Goal: Information Seeking & Learning: Compare options

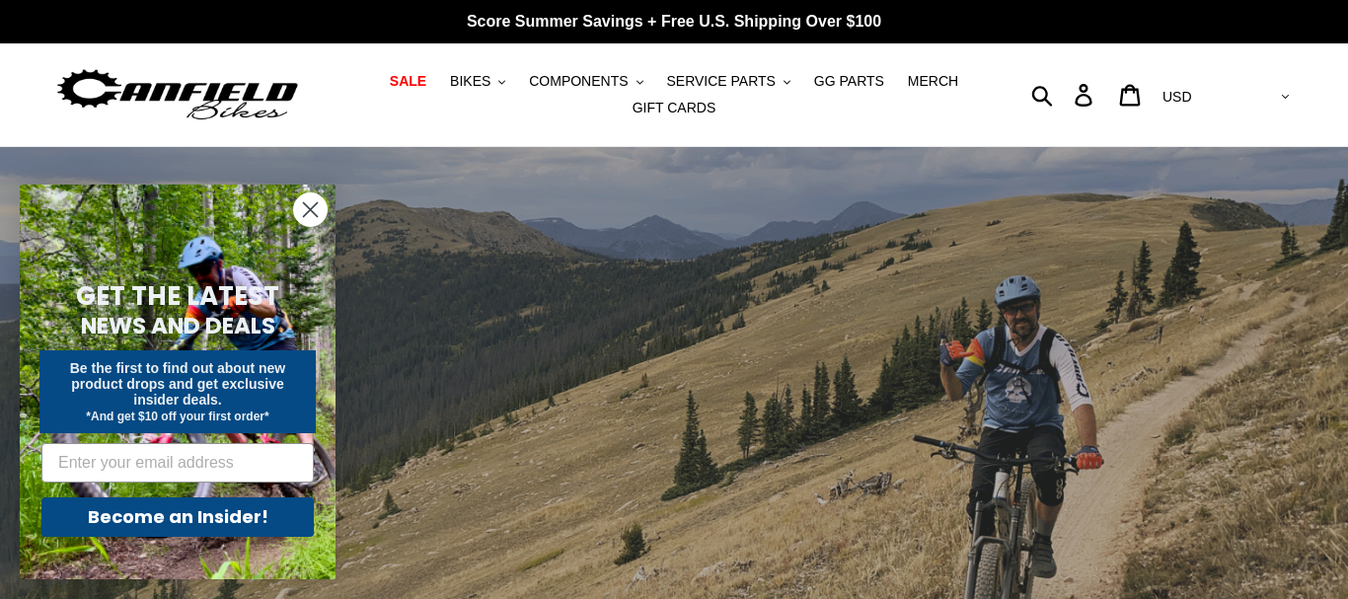
click at [304, 200] on circle "Close dialog" at bounding box center [310, 209] width 33 height 33
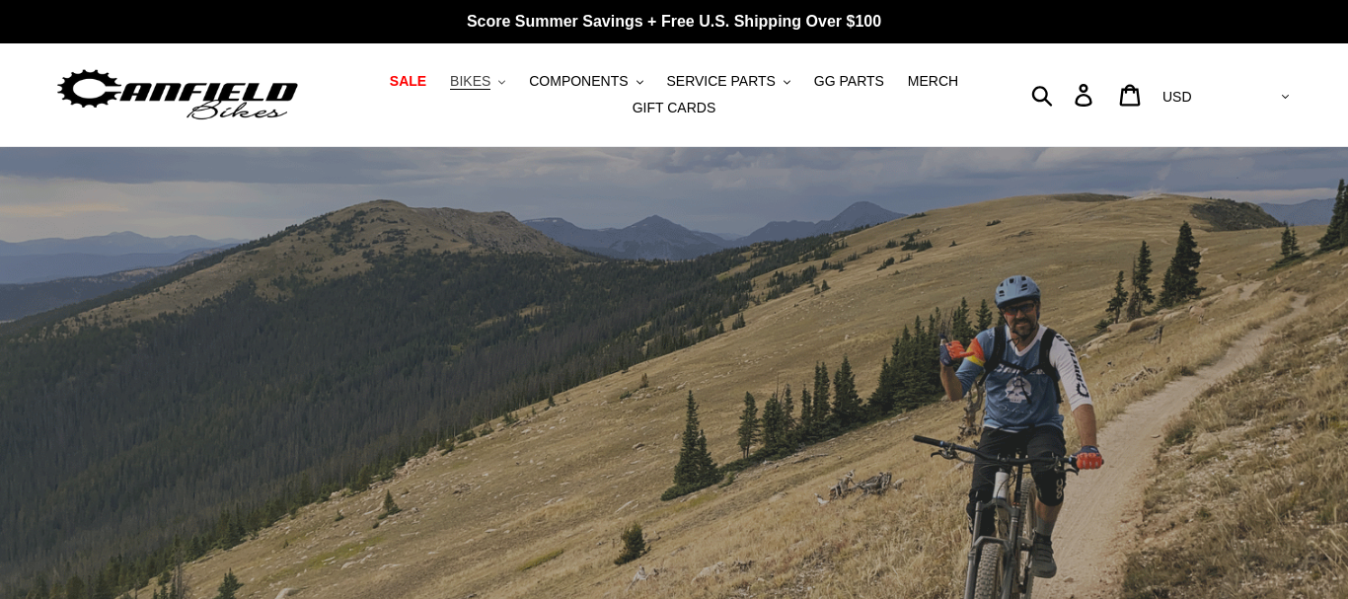
click at [513, 88] on button "BIKES .cls-1{fill:#231f20}" at bounding box center [477, 81] width 75 height 27
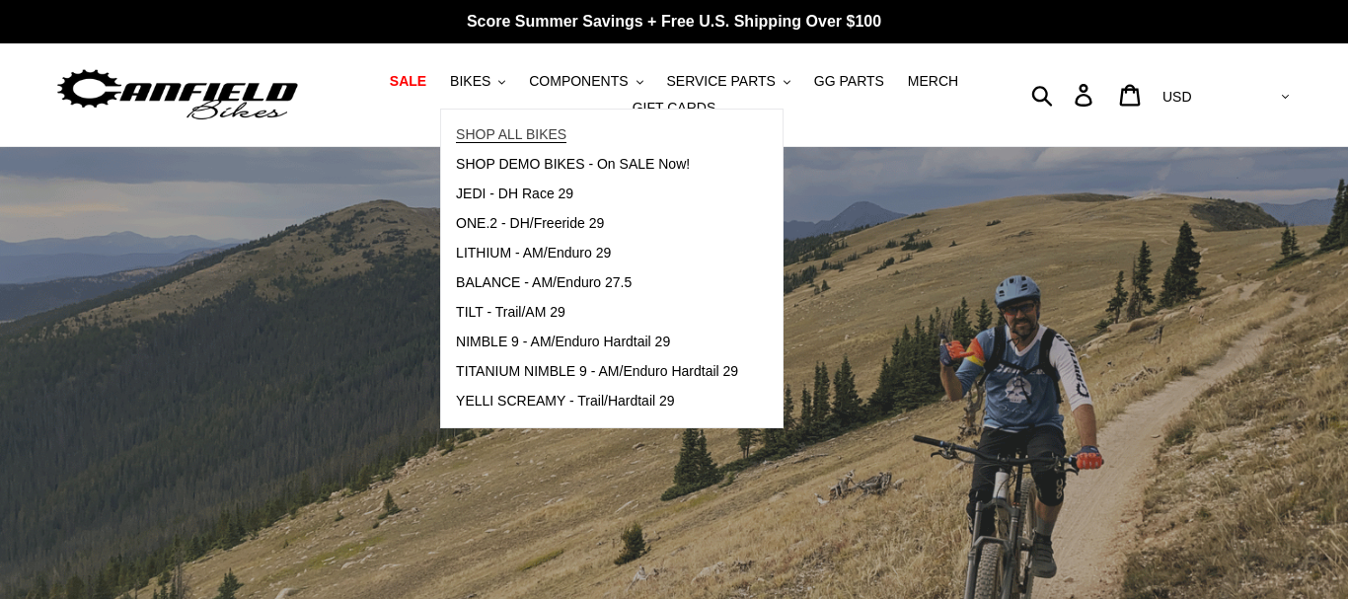
click at [522, 129] on span "SHOP ALL BIKES" at bounding box center [511, 134] width 111 height 17
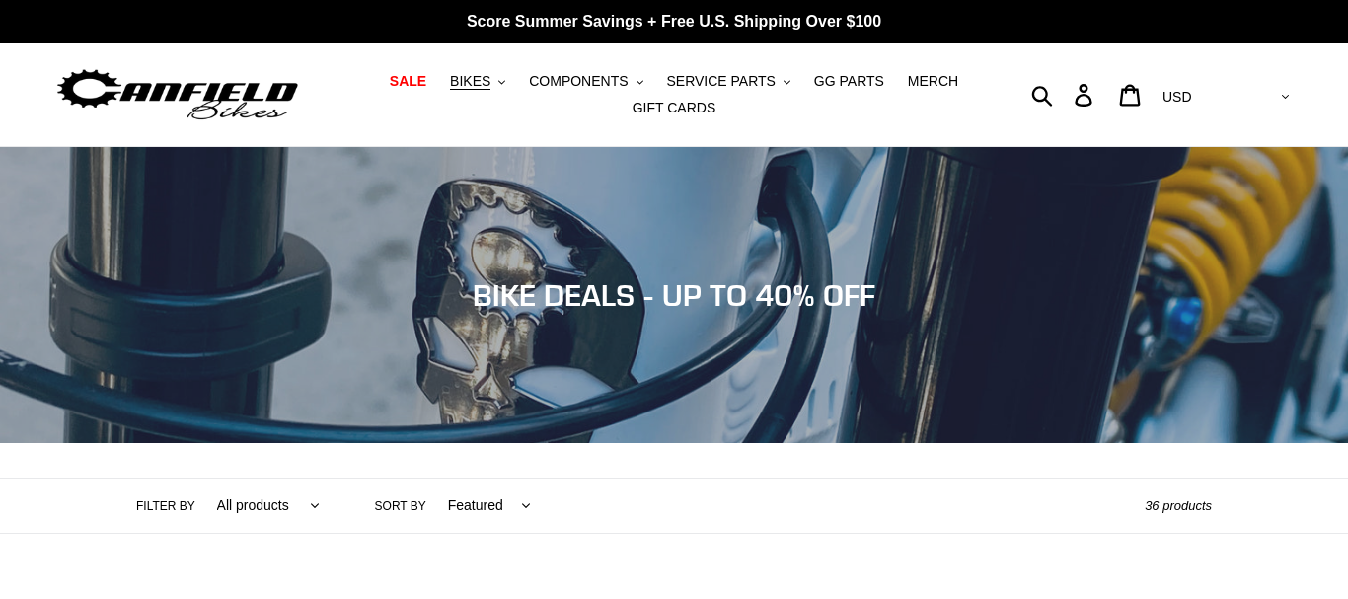
scroll to position [503, 0]
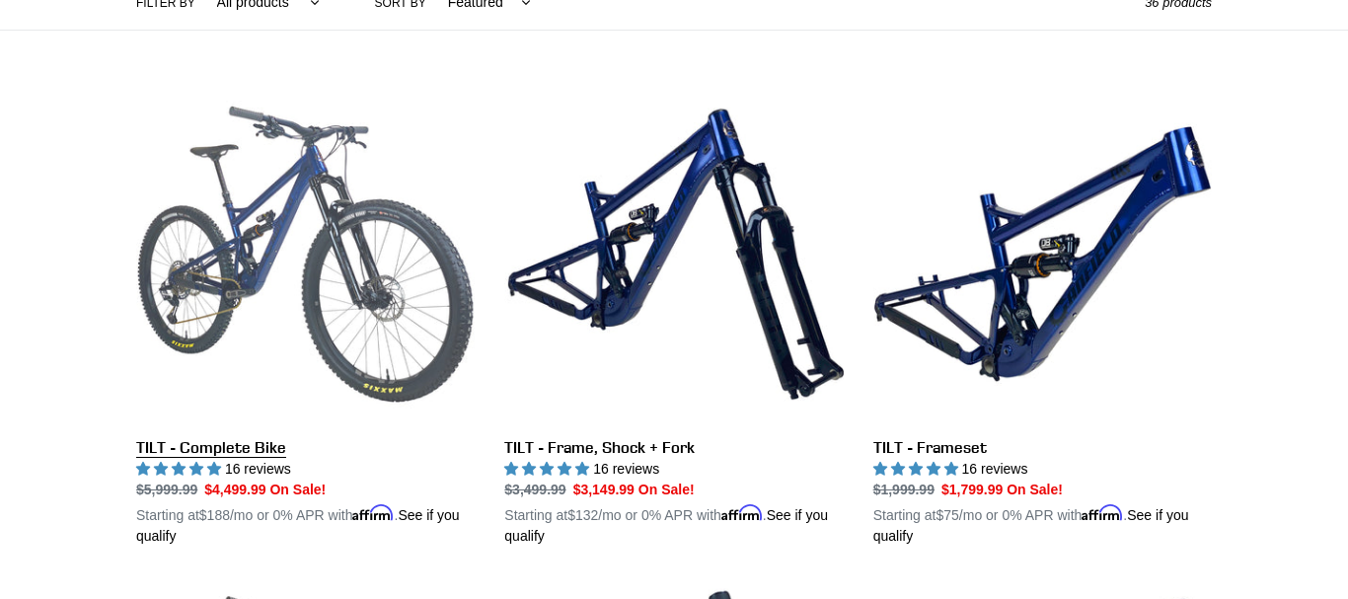
click at [329, 272] on link "TILT - Complete Bike" at bounding box center [305, 316] width 339 height 462
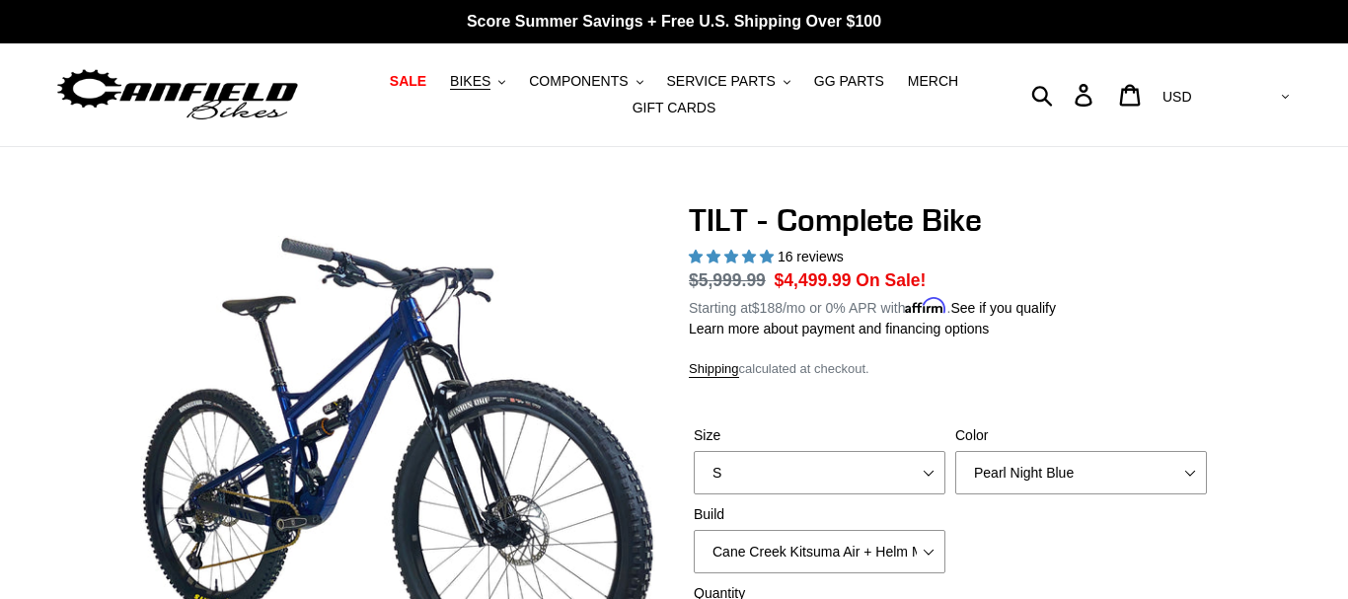
select select "highest-rating"
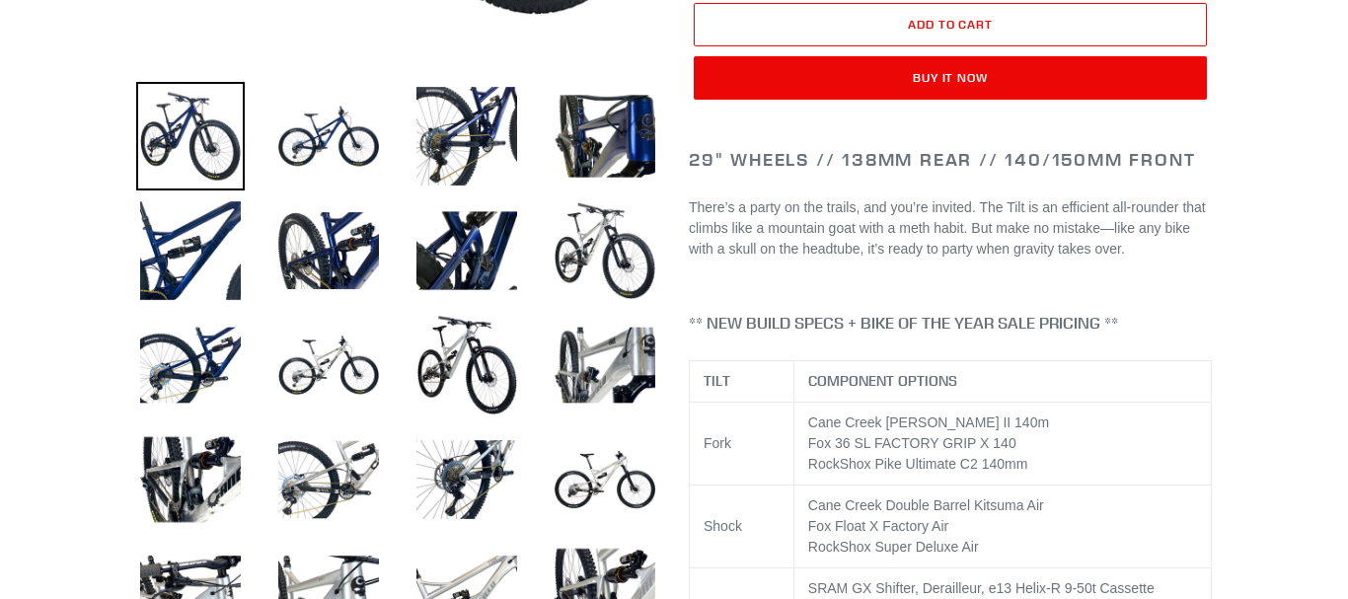
scroll to position [705, 0]
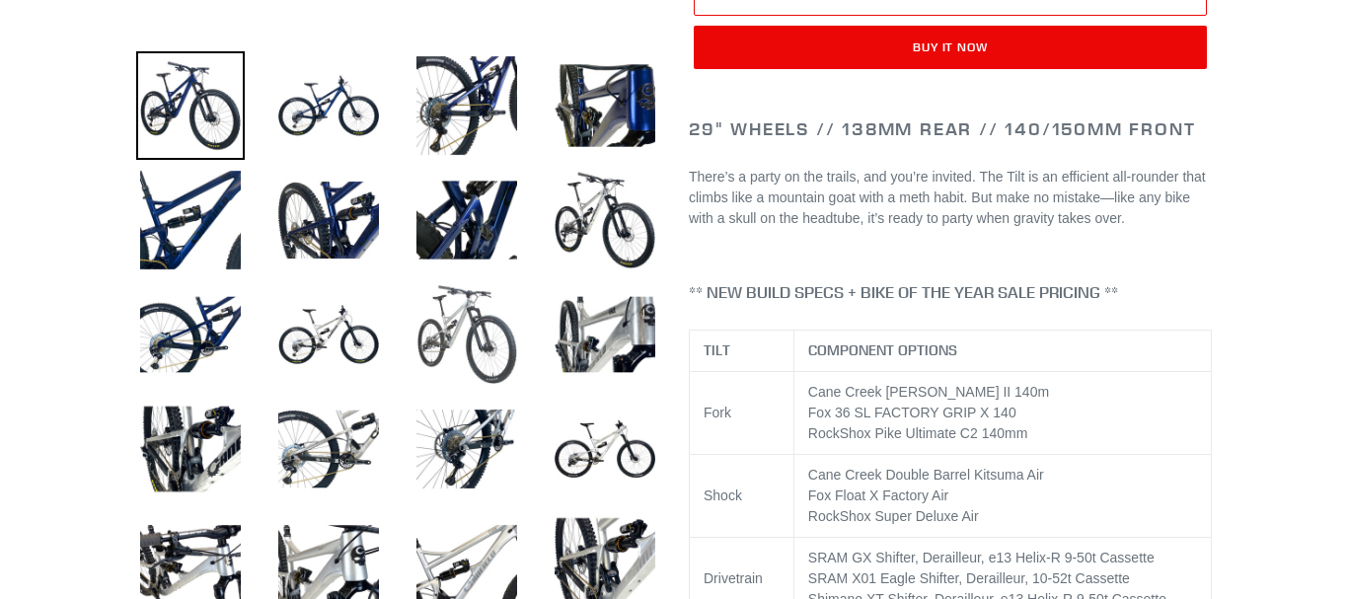
click at [448, 317] on img at bounding box center [467, 334] width 109 height 109
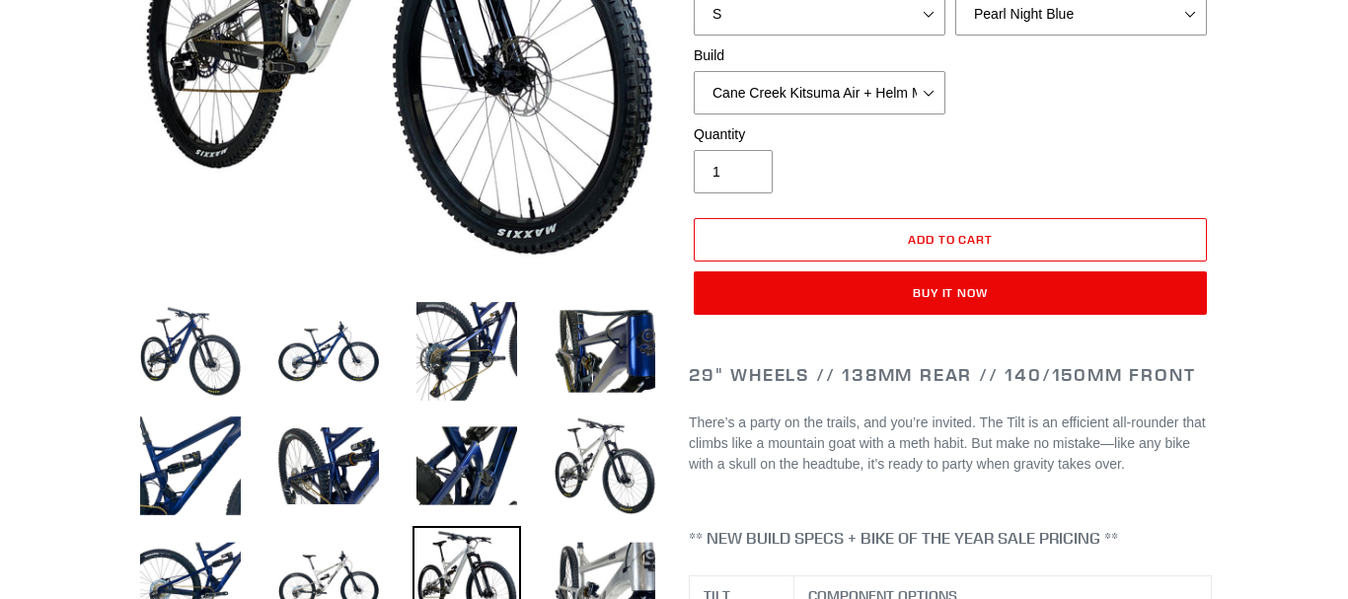
scroll to position [503, 0]
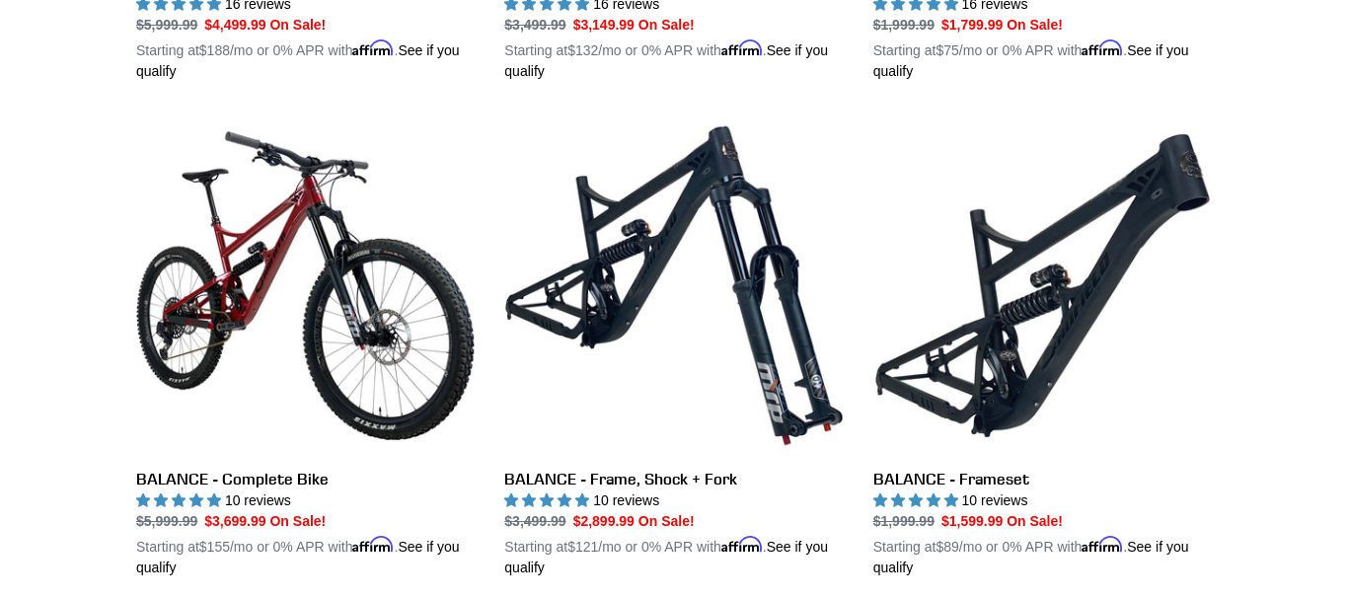
scroll to position [1007, 0]
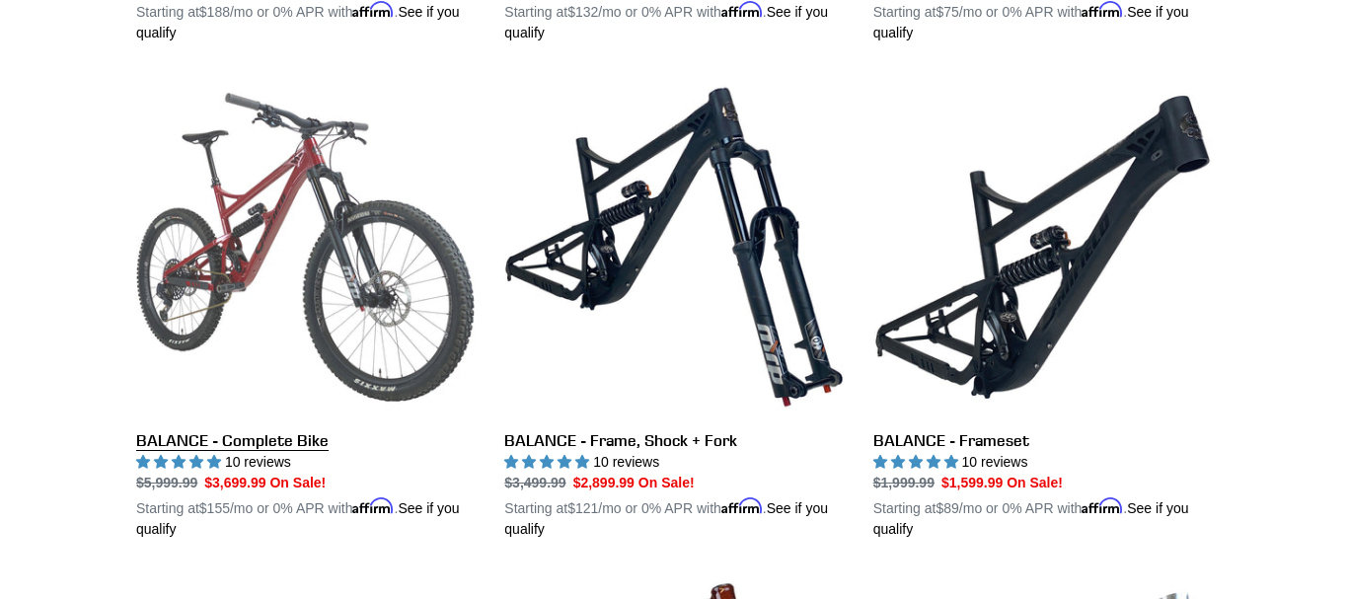
click at [345, 339] on link "BALANCE - Complete Bike" at bounding box center [305, 309] width 339 height 462
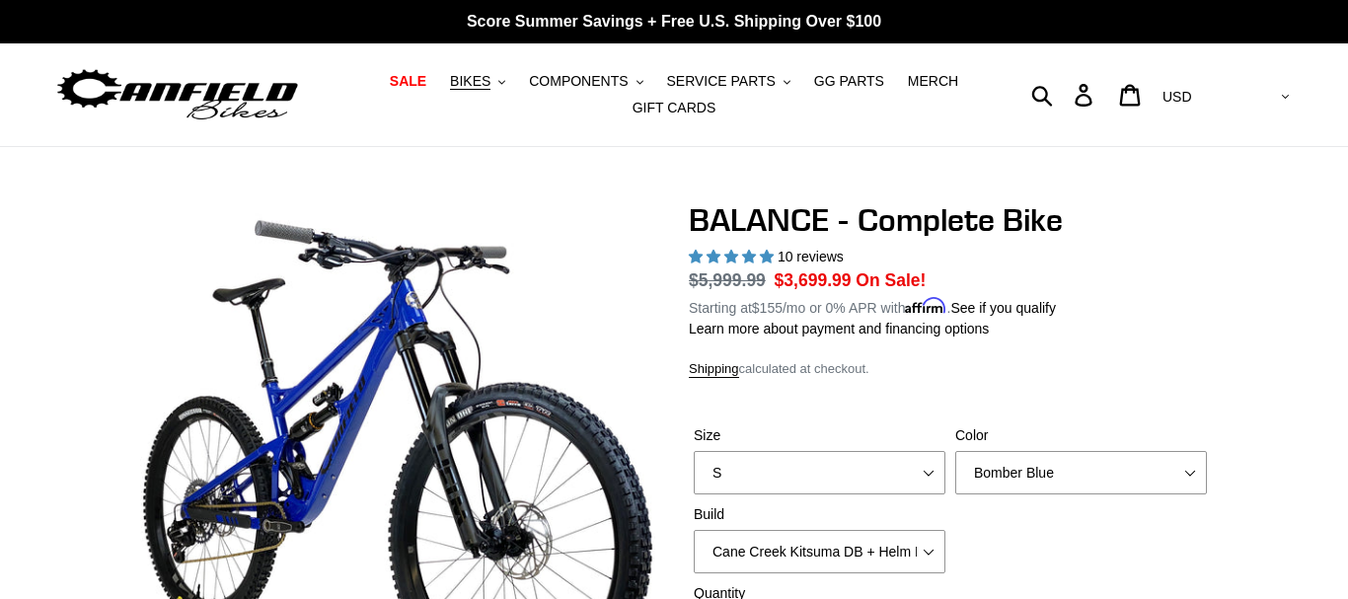
select select "highest-rating"
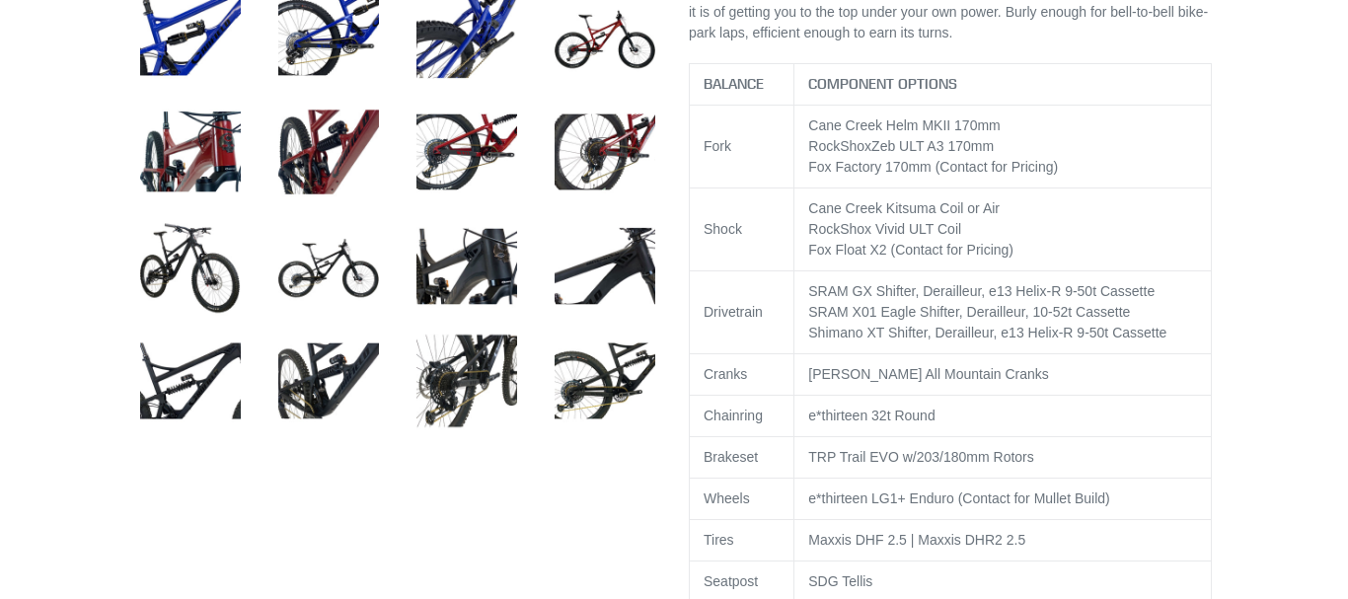
scroll to position [1007, 0]
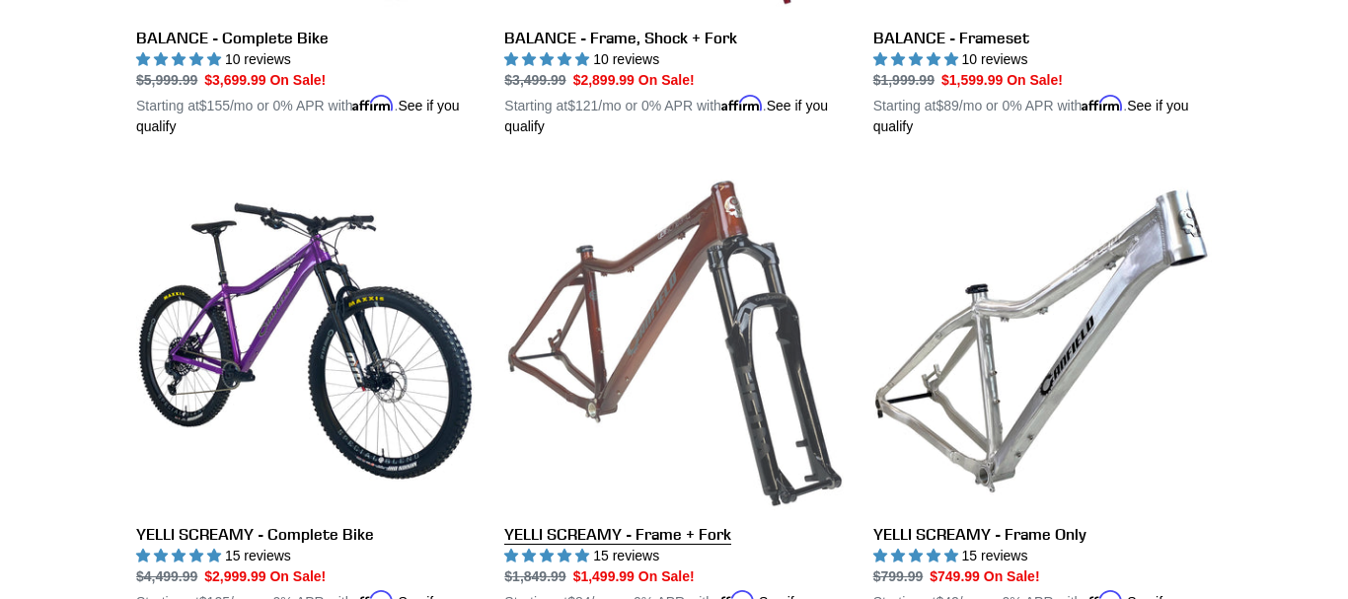
scroll to position [1455, 0]
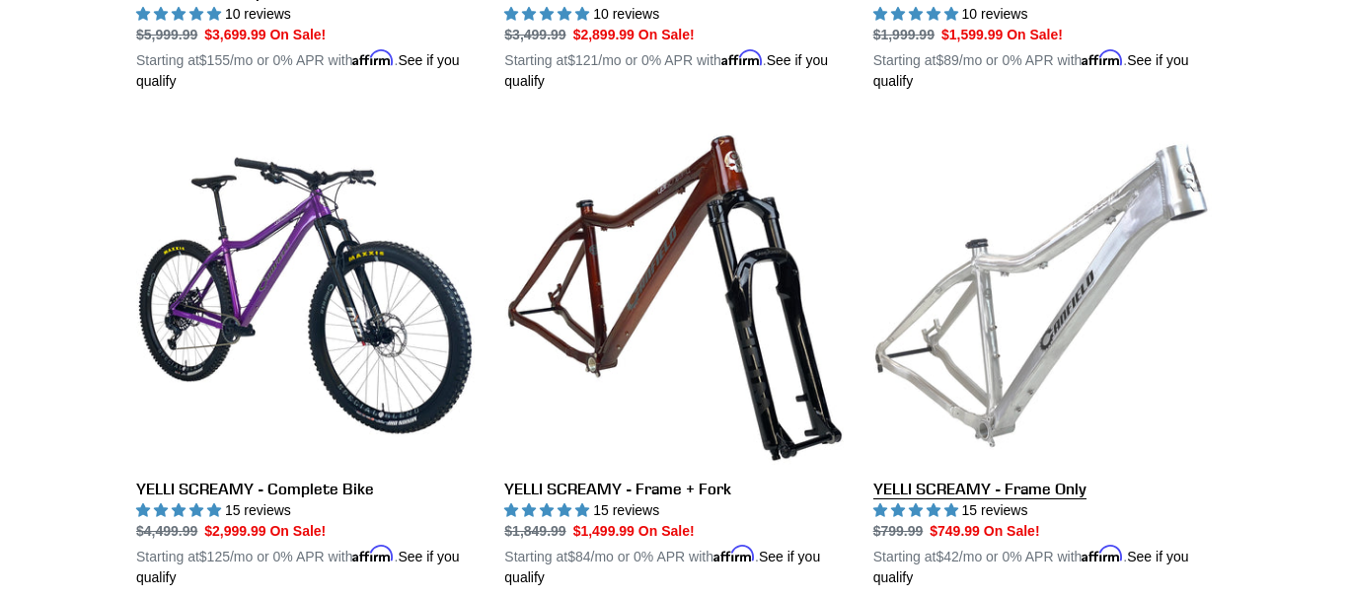
click at [952, 322] on link "YELLI SCREAMY - Frame Only" at bounding box center [1043, 357] width 339 height 462
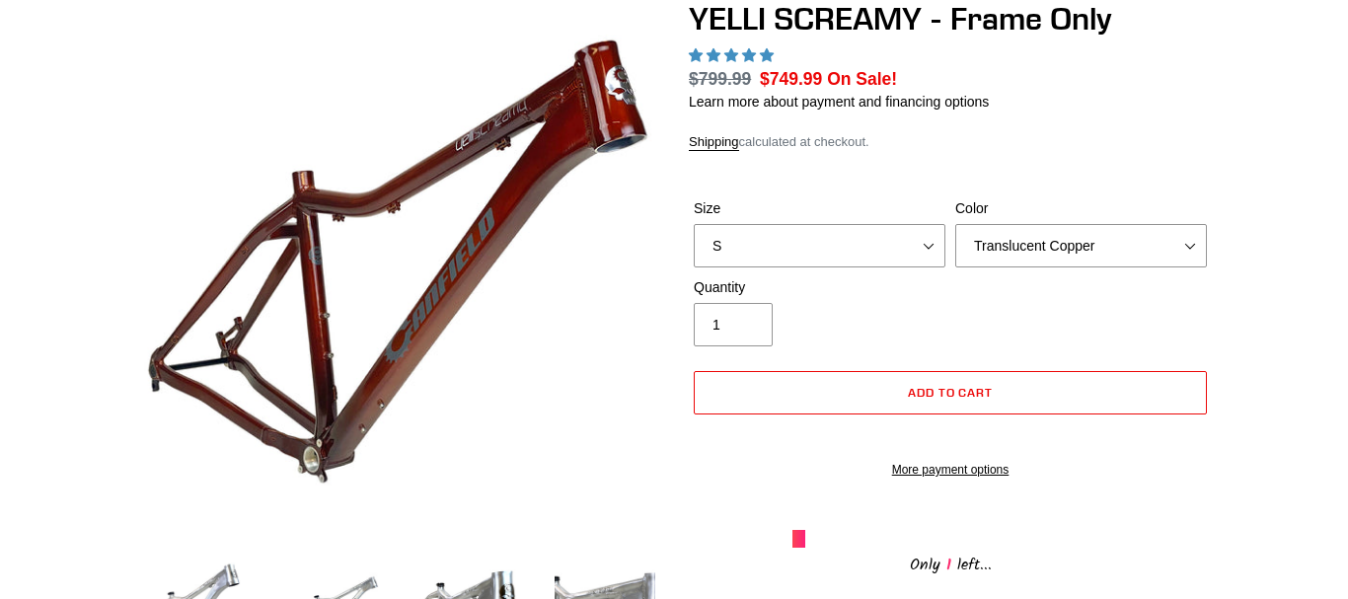
scroll to position [503, 0]
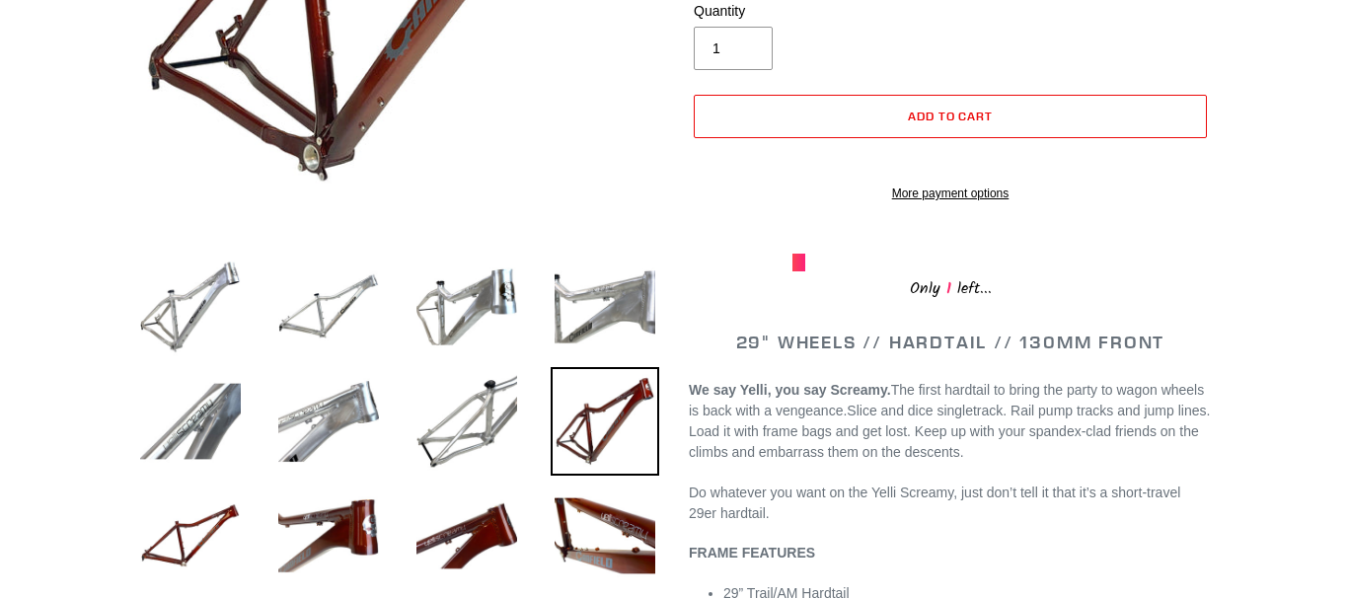
select select "highest-rating"
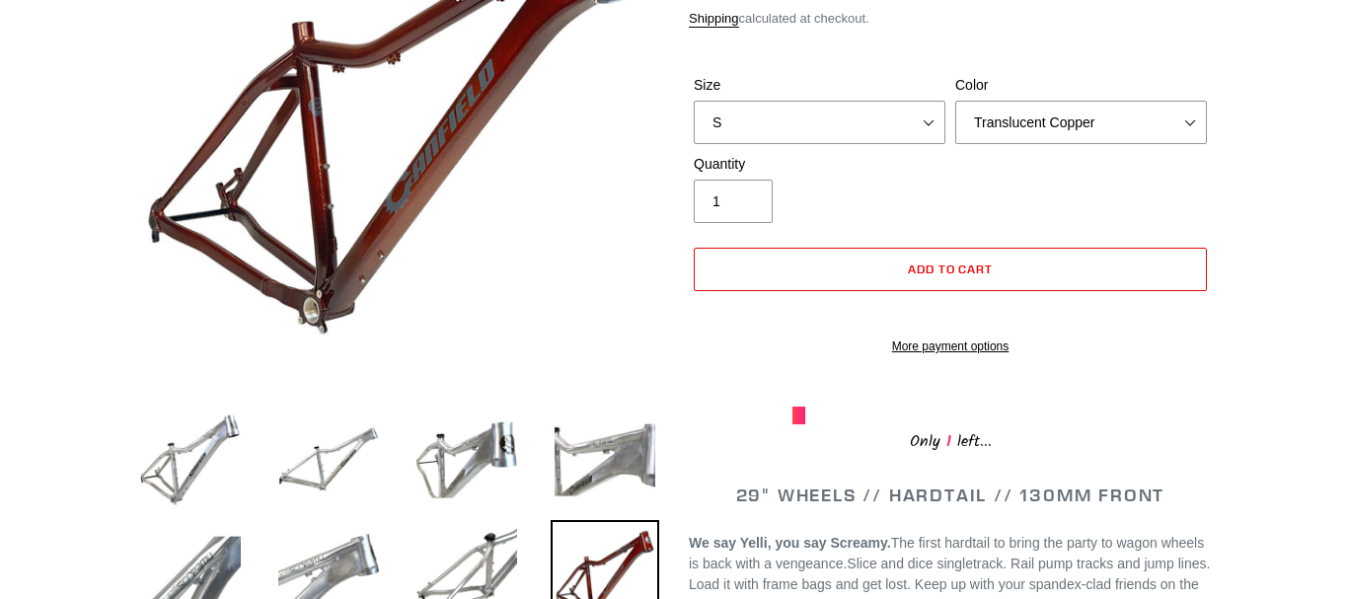
scroll to position [302, 0]
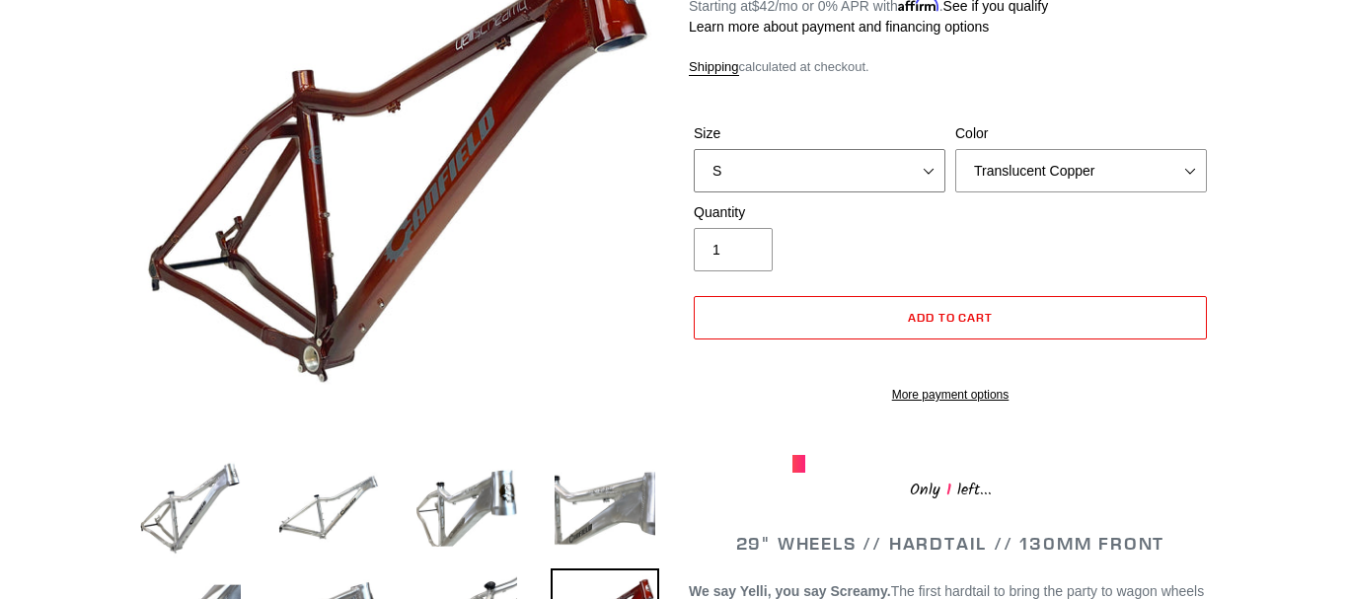
click option "S" at bounding box center [0, 0] width 0 height 0
click at [956, 149] on select "Translucent Copper Purple Haze Raw" at bounding box center [1082, 170] width 252 height 43
click option "Raw" at bounding box center [0, 0] width 0 height 0
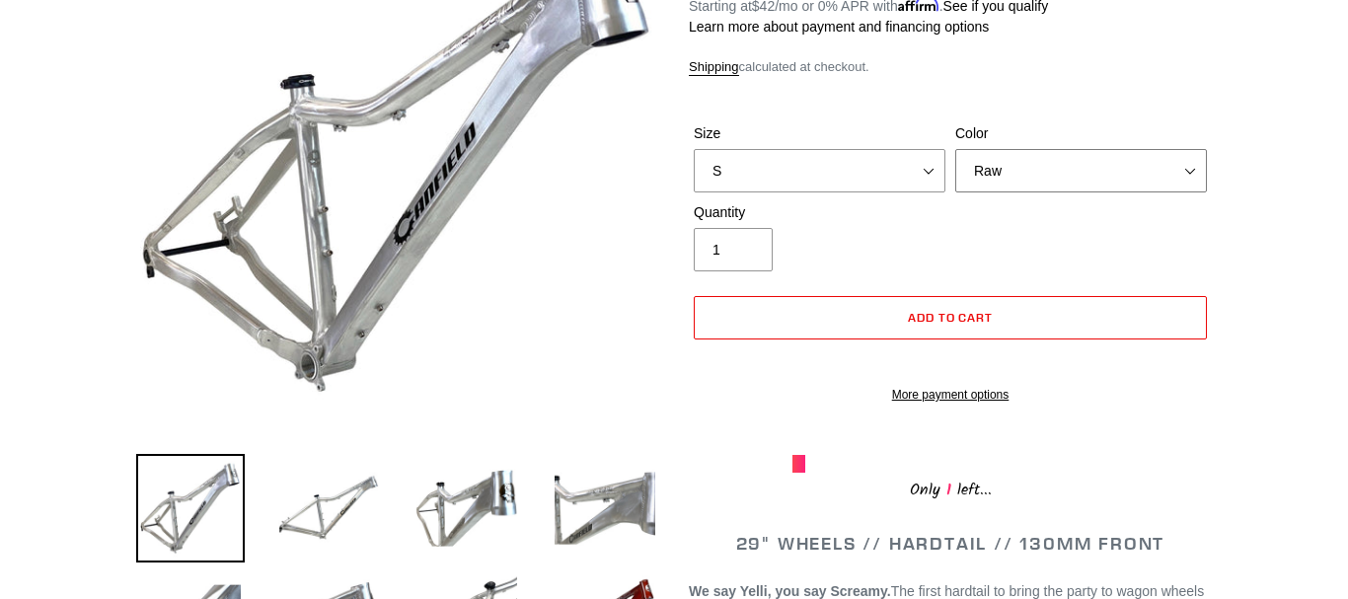
click at [956, 149] on select "Translucent Copper Purple Haze Raw" at bounding box center [1082, 170] width 252 height 43
click option "Purple Haze" at bounding box center [0, 0] width 0 height 0
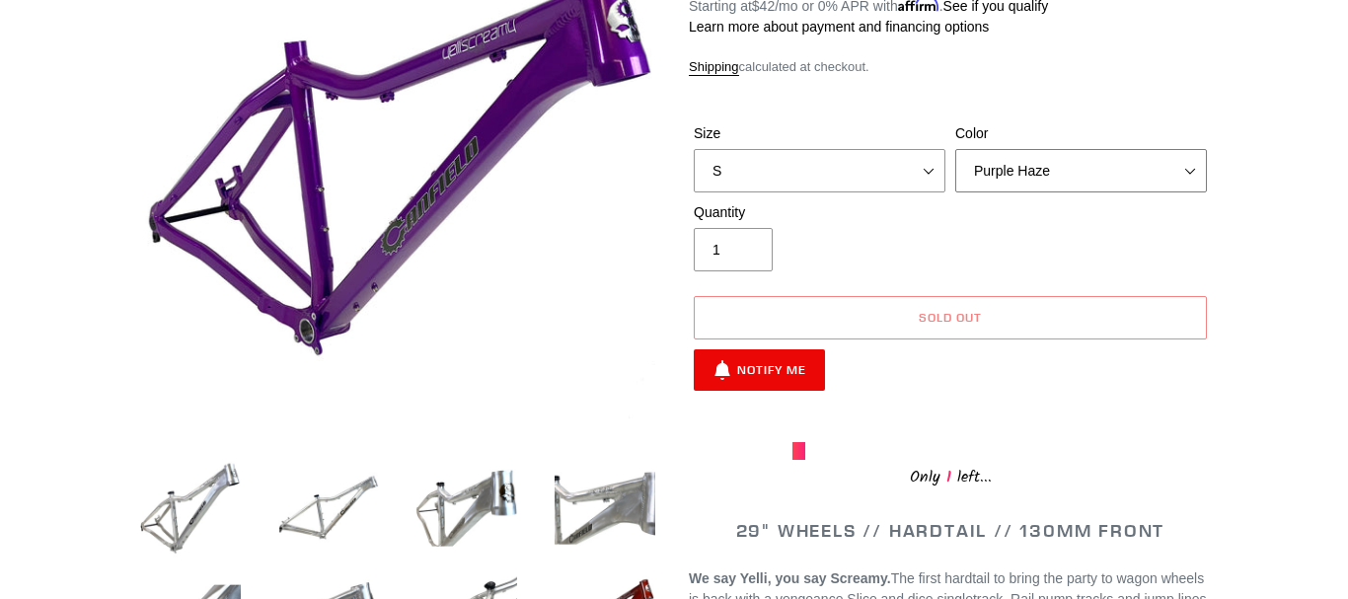
click at [956, 149] on select "Translucent Copper Purple Haze Raw" at bounding box center [1082, 170] width 252 height 43
click option "Translucent Copper" at bounding box center [0, 0] width 0 height 0
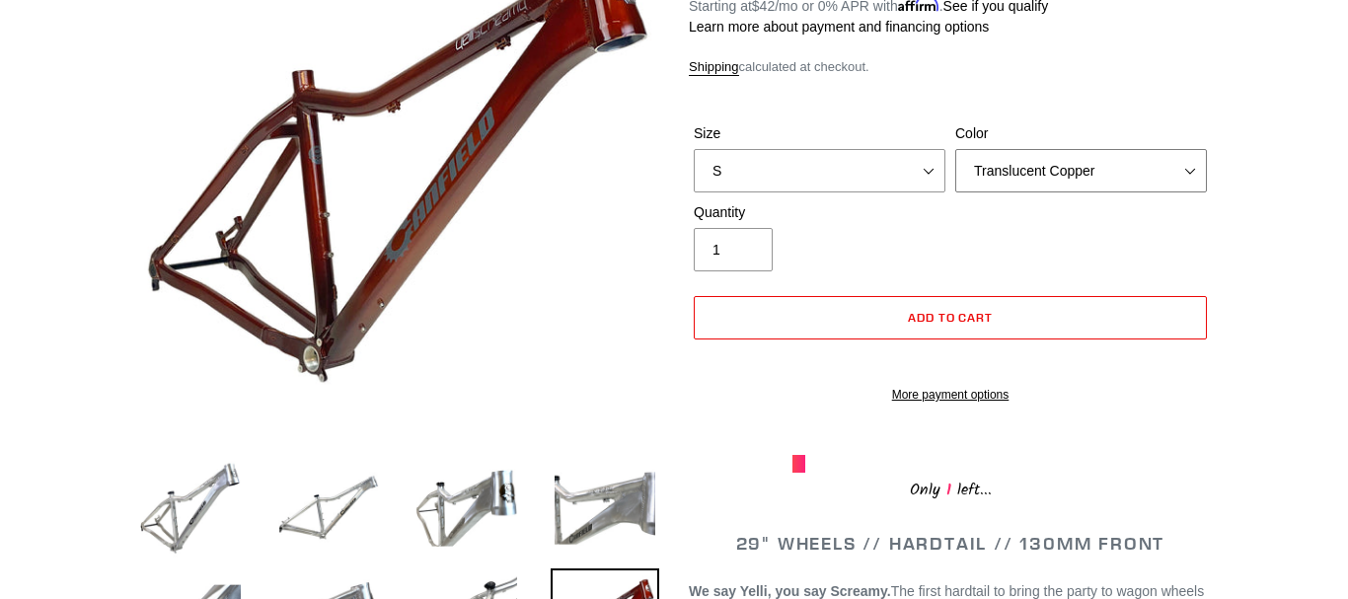
click at [956, 149] on select "Translucent Copper Purple Haze Raw" at bounding box center [1082, 170] width 252 height 43
click option "Purple Haze" at bounding box center [0, 0] width 0 height 0
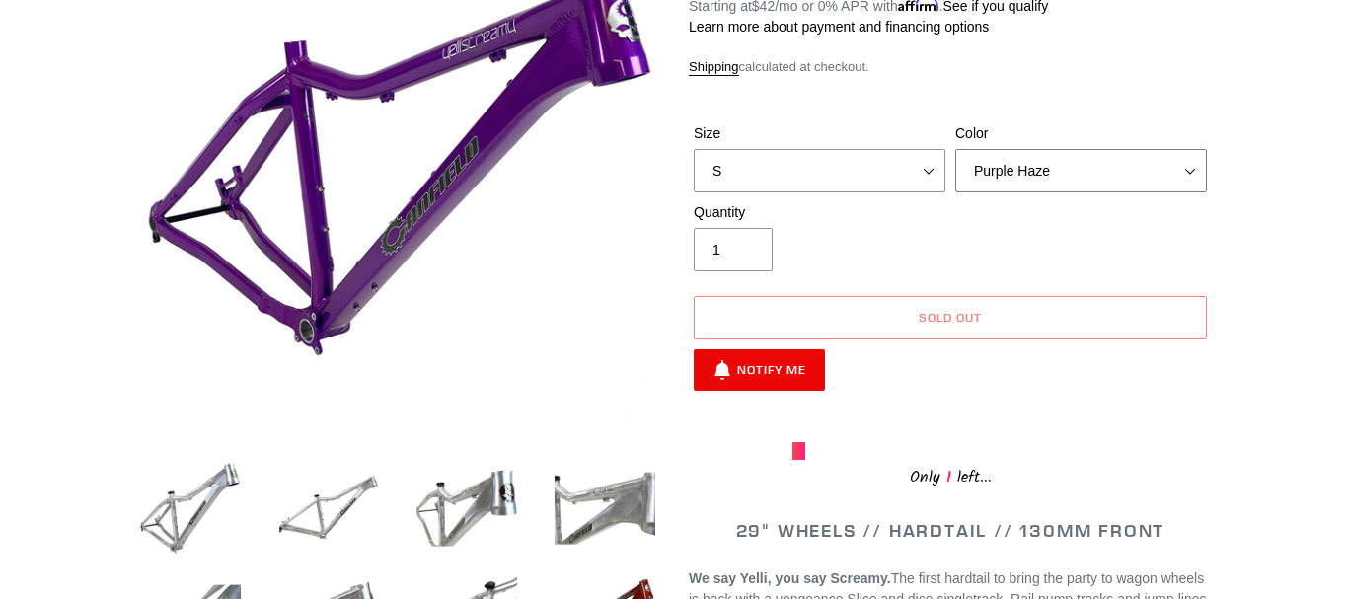
click at [956, 149] on select "Translucent Copper Purple Haze Raw" at bounding box center [1082, 170] width 252 height 43
select select "Raw"
click option "Raw" at bounding box center [0, 0] width 0 height 0
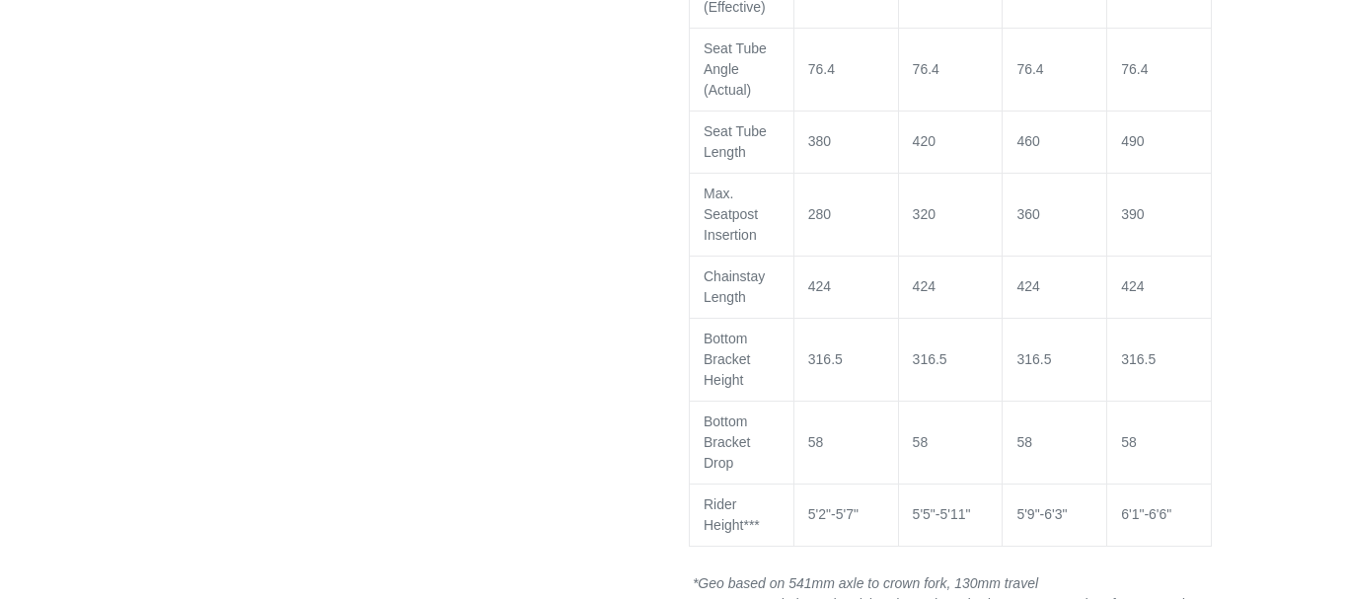
scroll to position [1309, 0]
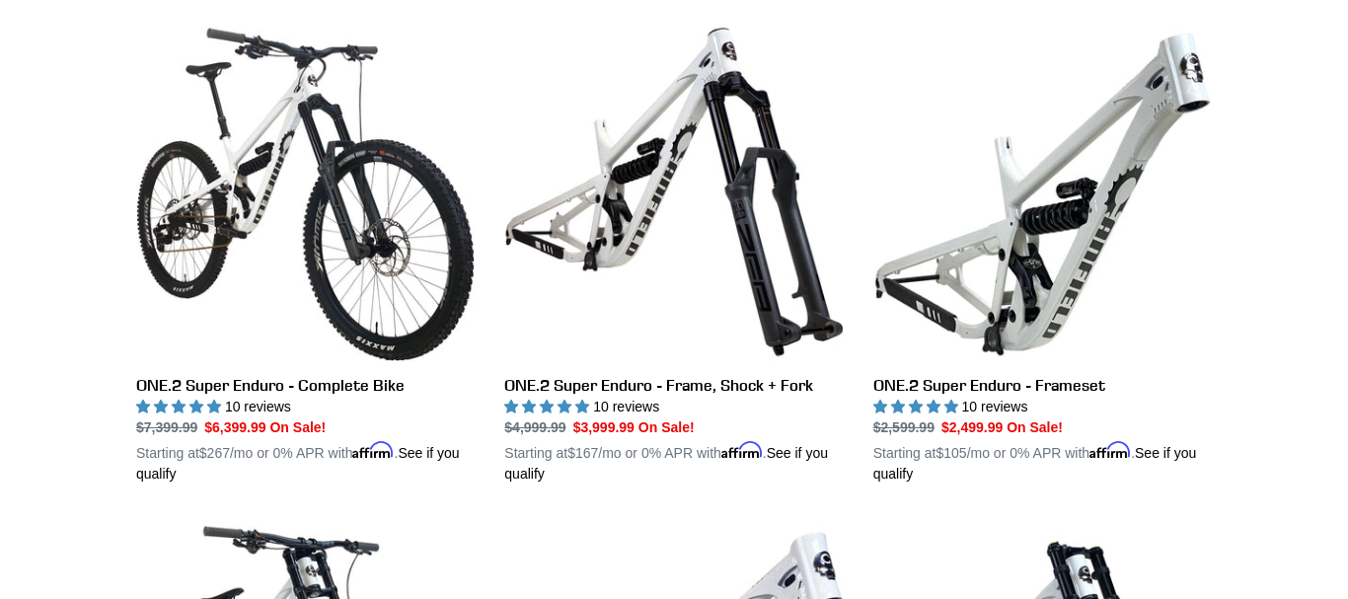
scroll to position [3056, 0]
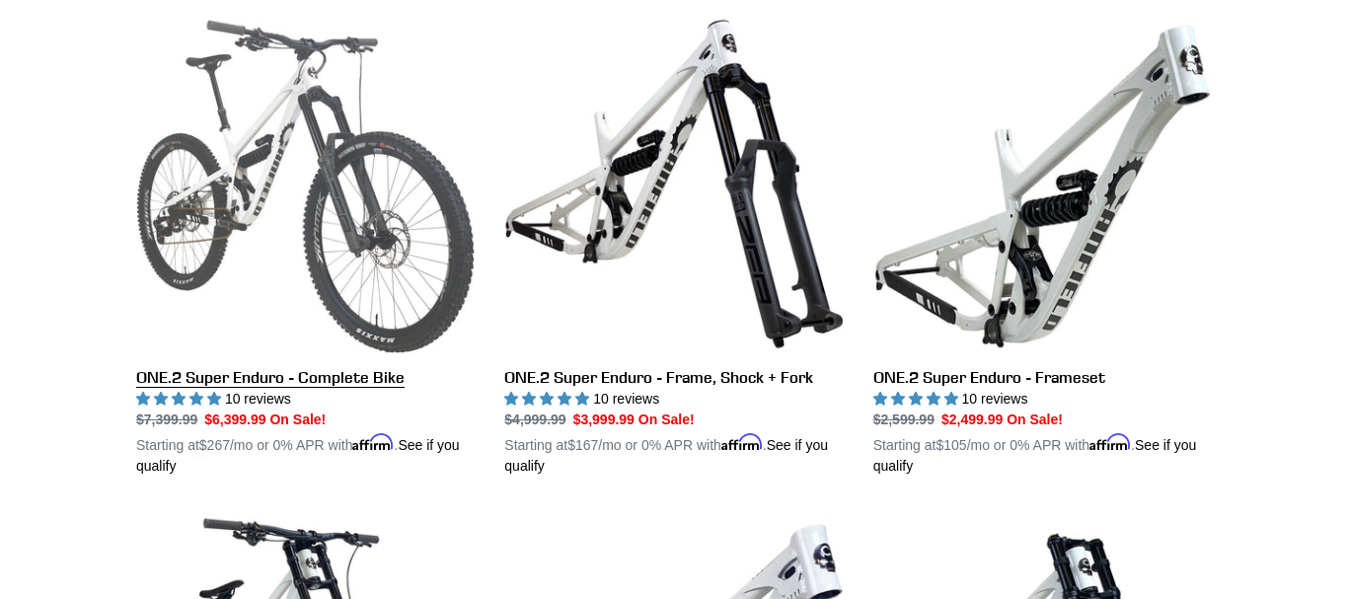
click at [364, 243] on link "ONE.2 Super Enduro - Complete Bike" at bounding box center [305, 246] width 339 height 462
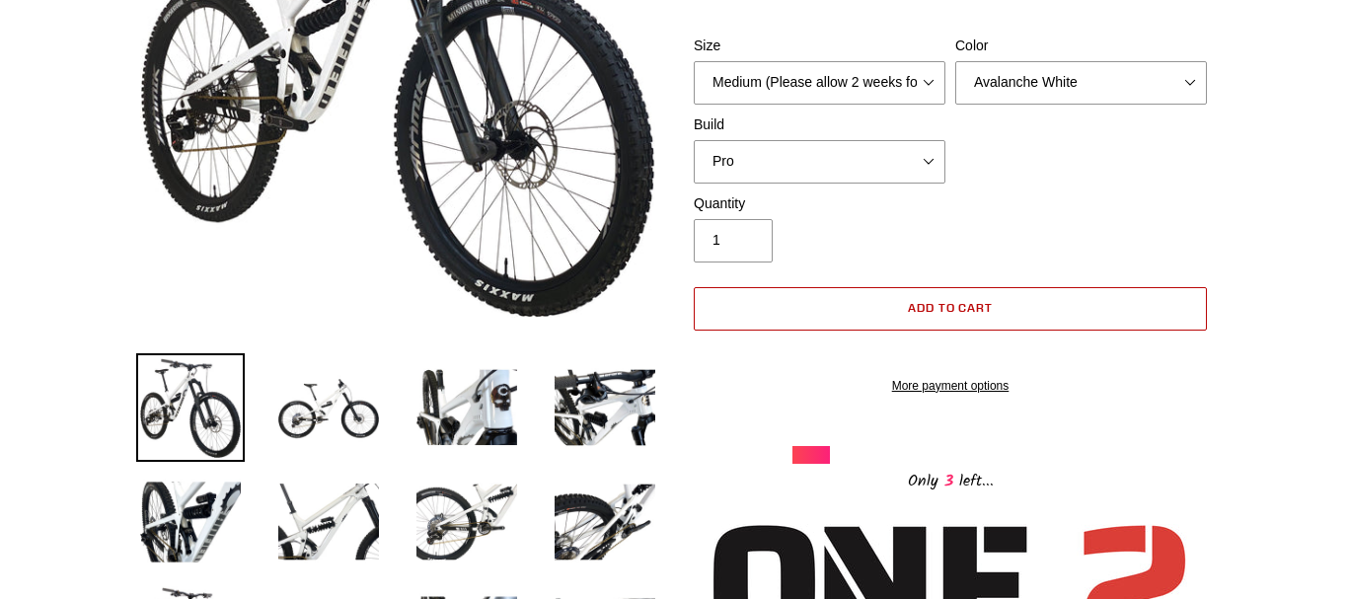
select select "highest-rating"
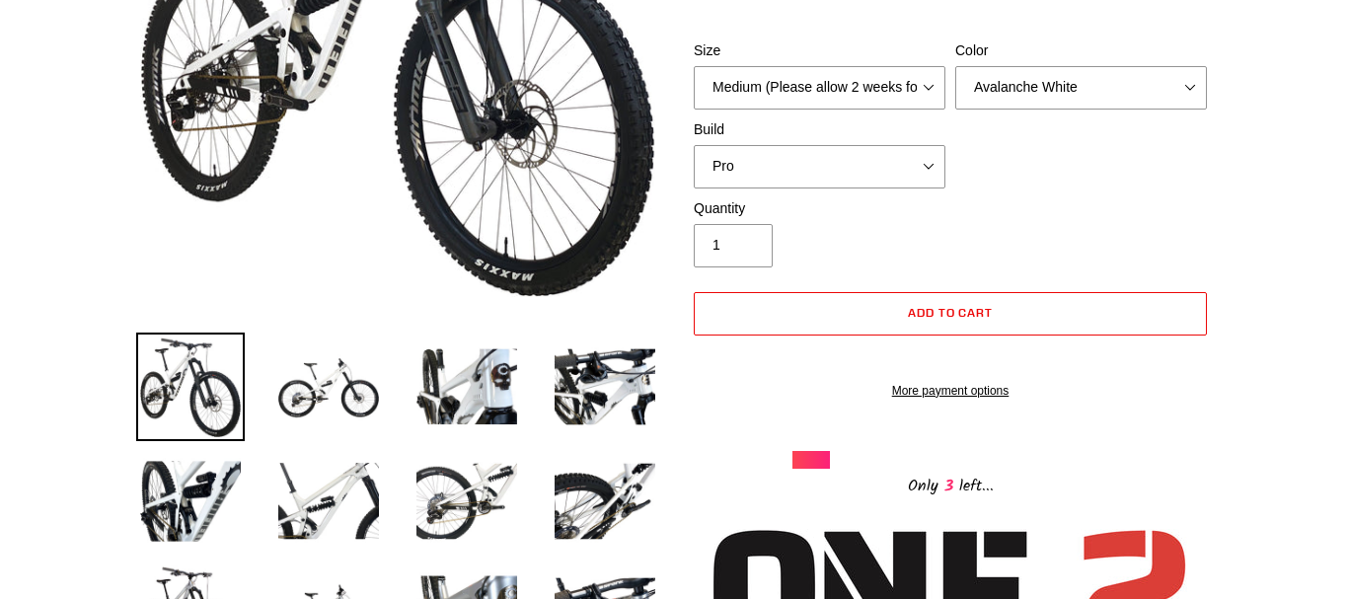
scroll to position [302, 0]
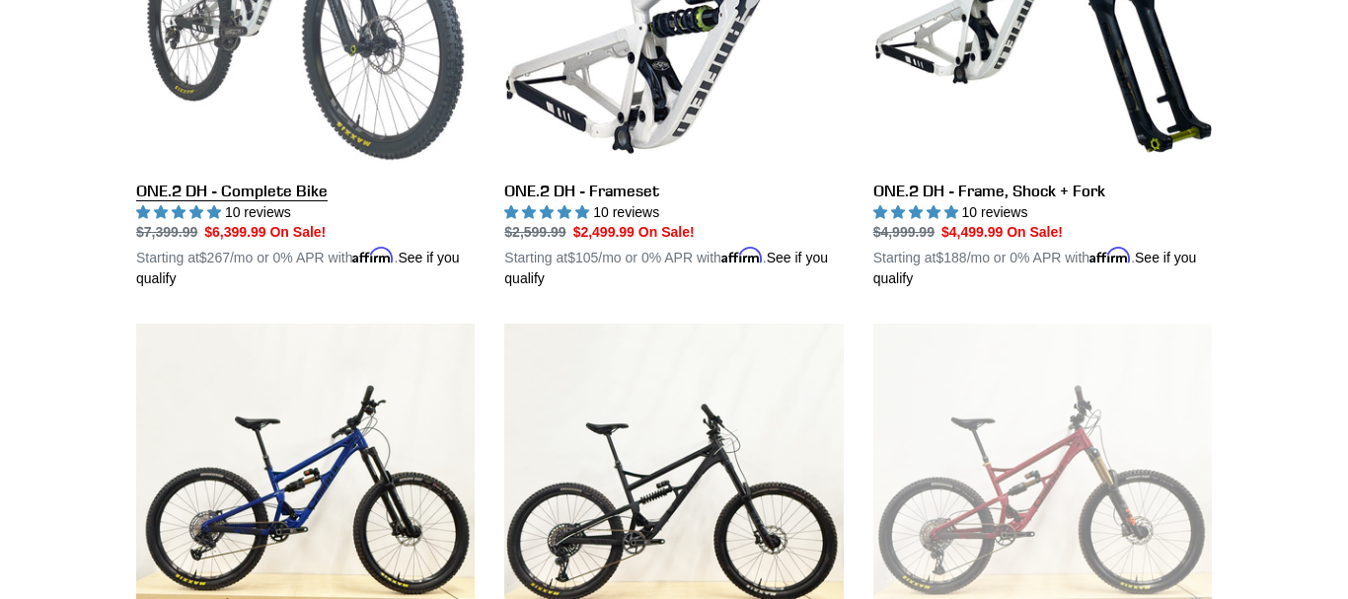
scroll to position [3560, 0]
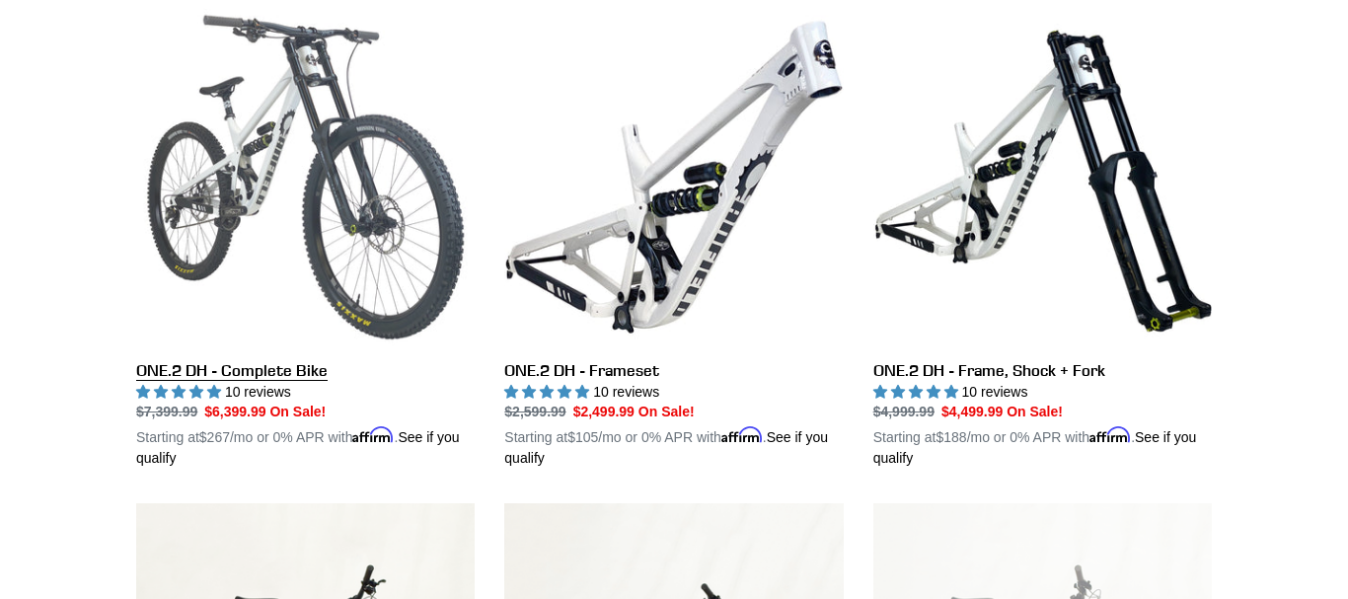
click at [317, 253] on link "ONE.2 DH - Complete Bike" at bounding box center [305, 239] width 339 height 462
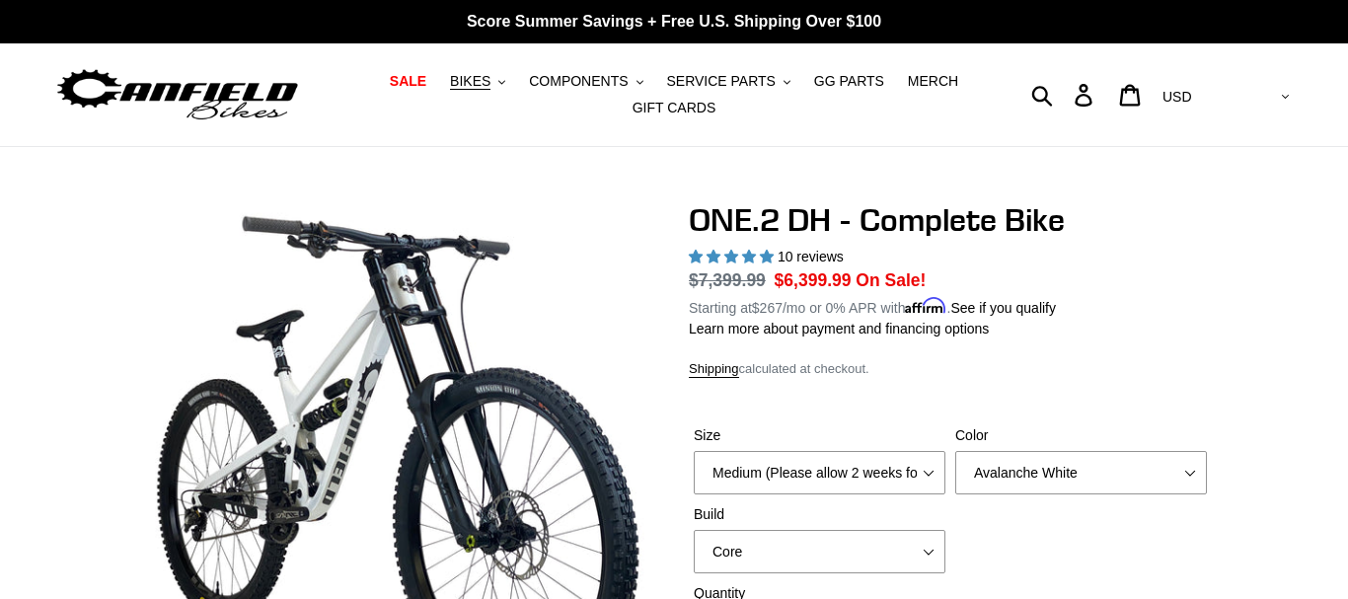
select select "highest-rating"
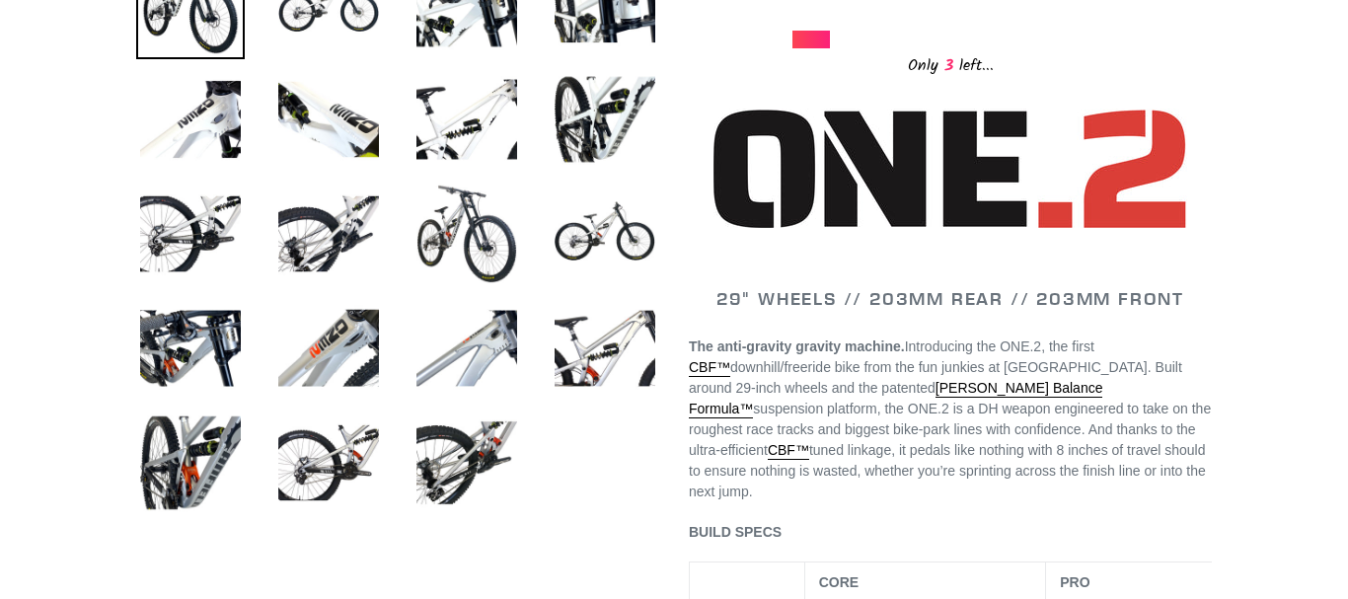
scroll to position [1309, 0]
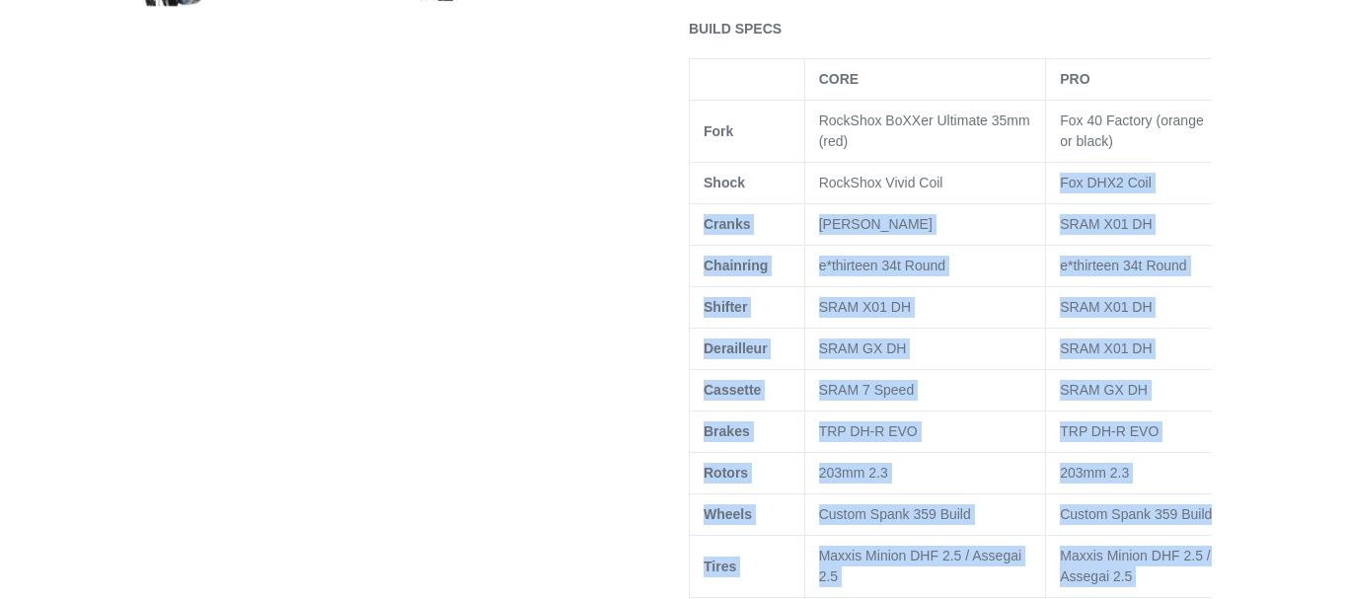
drag, startPoint x: 1042, startPoint y: 197, endPoint x: 603, endPoint y: 221, distance: 439.9
click at [689, 221] on div "CORE PRO Fork RockShox BoXXer Ultimate 35mm (red) Fox 40 Factory (orange or bla…" at bounding box center [950, 456] width 523 height 796
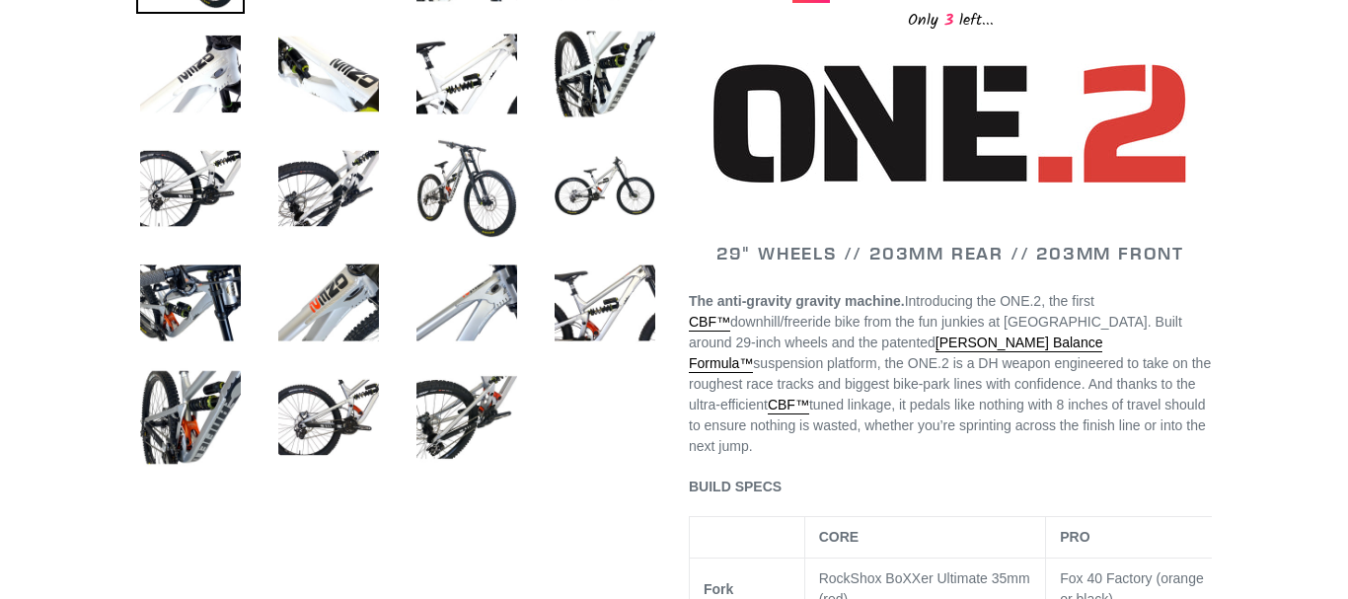
scroll to position [705, 0]
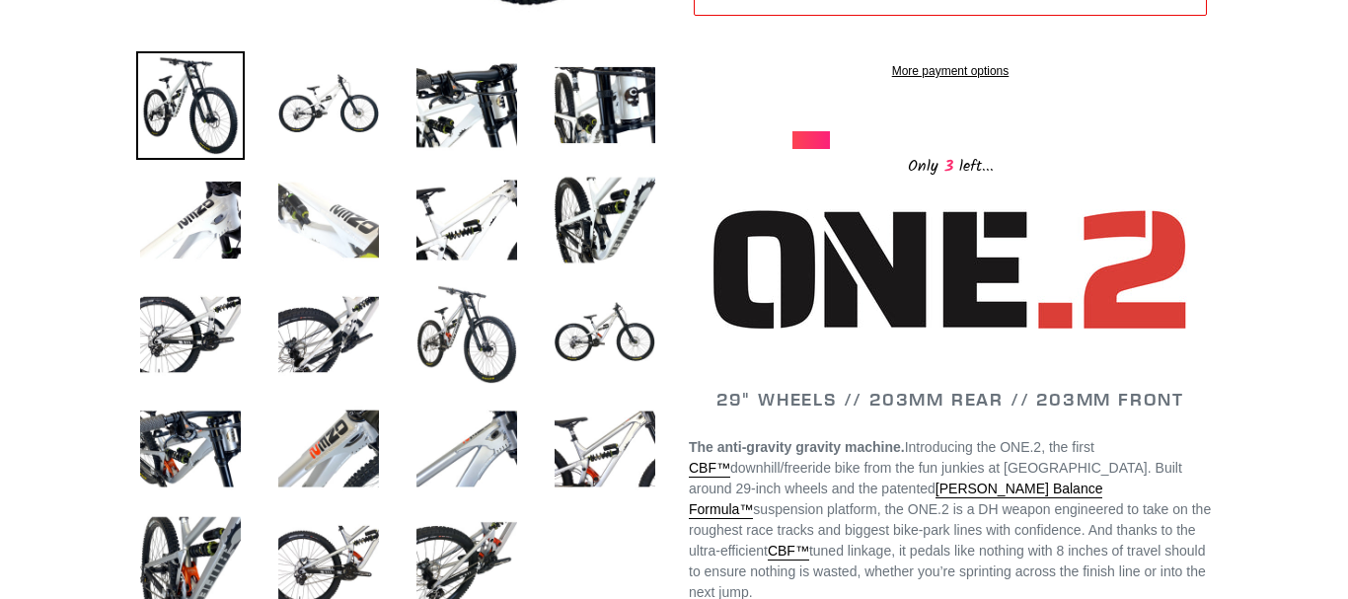
click at [350, 225] on img at bounding box center [328, 220] width 109 height 109
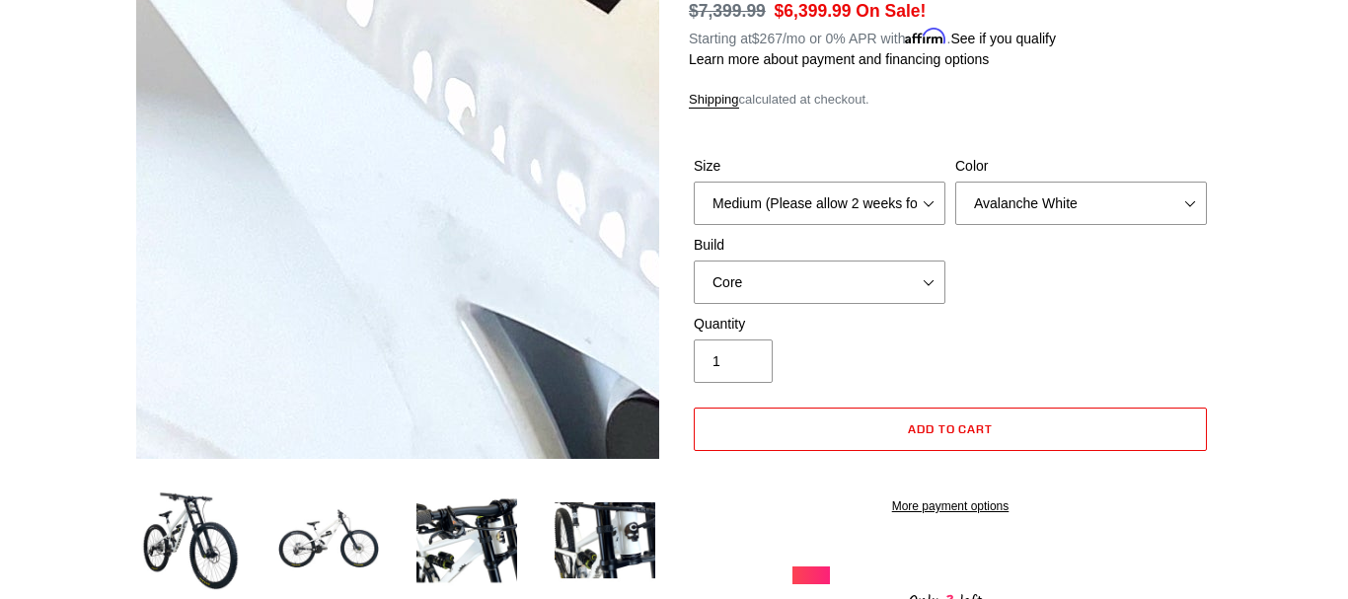
scroll to position [302, 0]
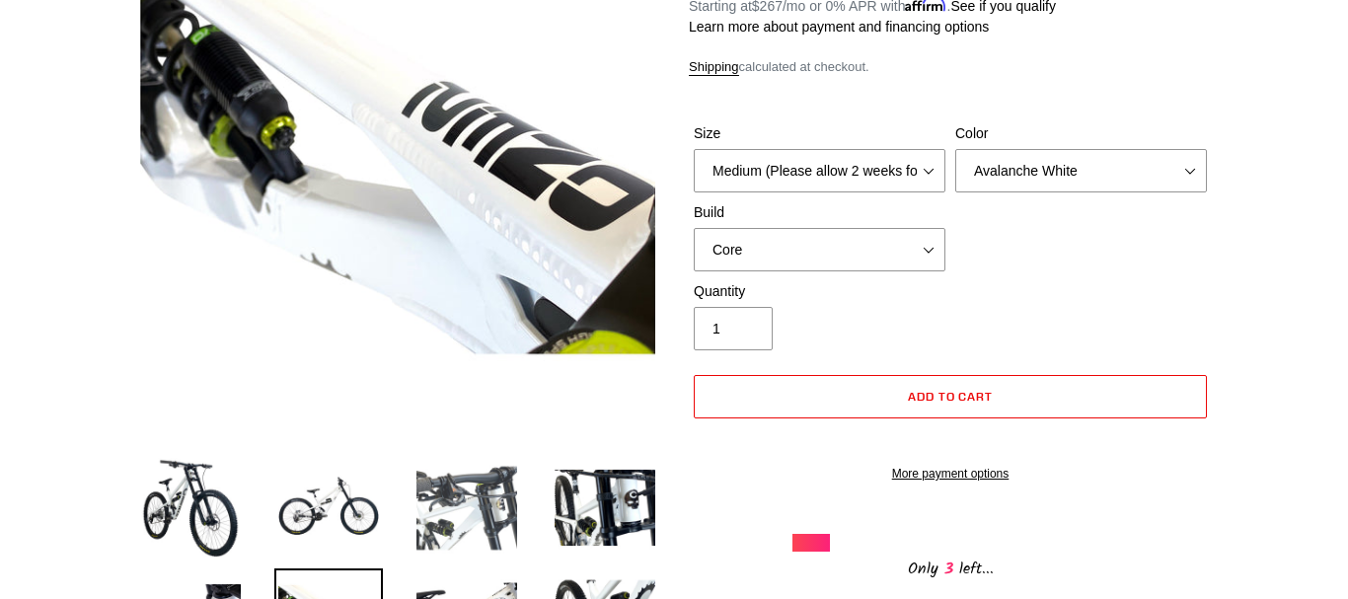
click at [494, 514] on img at bounding box center [467, 508] width 109 height 109
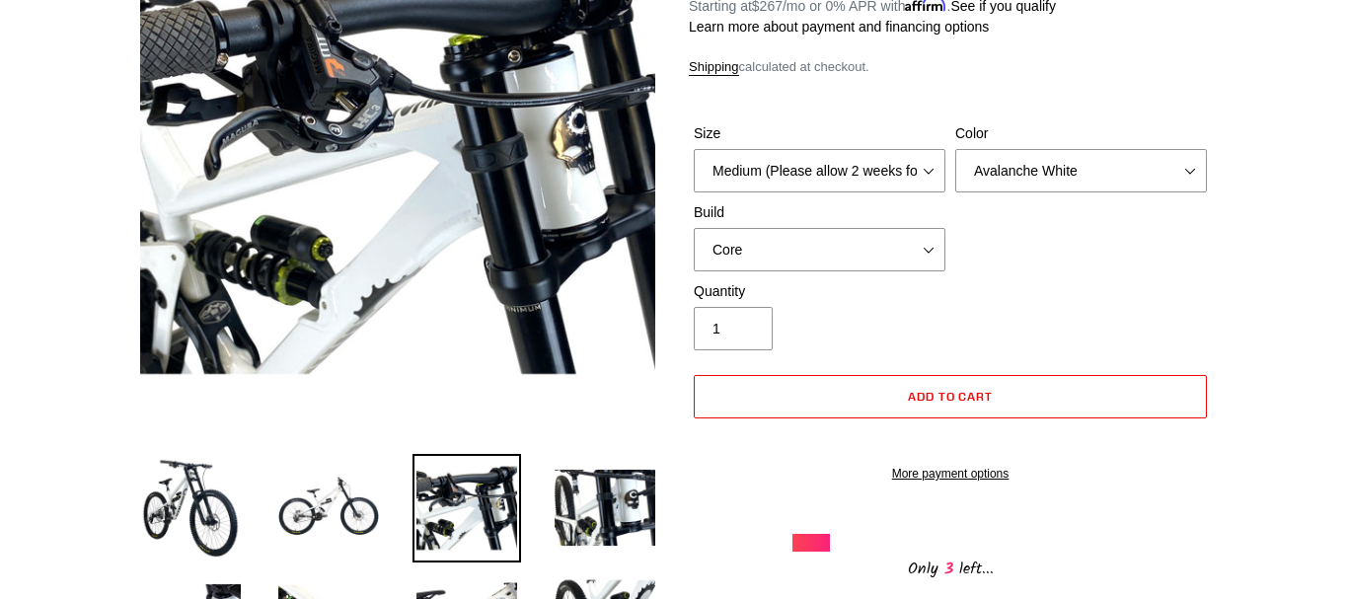
click at [550, 493] on li at bounding box center [590, 513] width 138 height 115
click at [563, 499] on img at bounding box center [605, 508] width 109 height 109
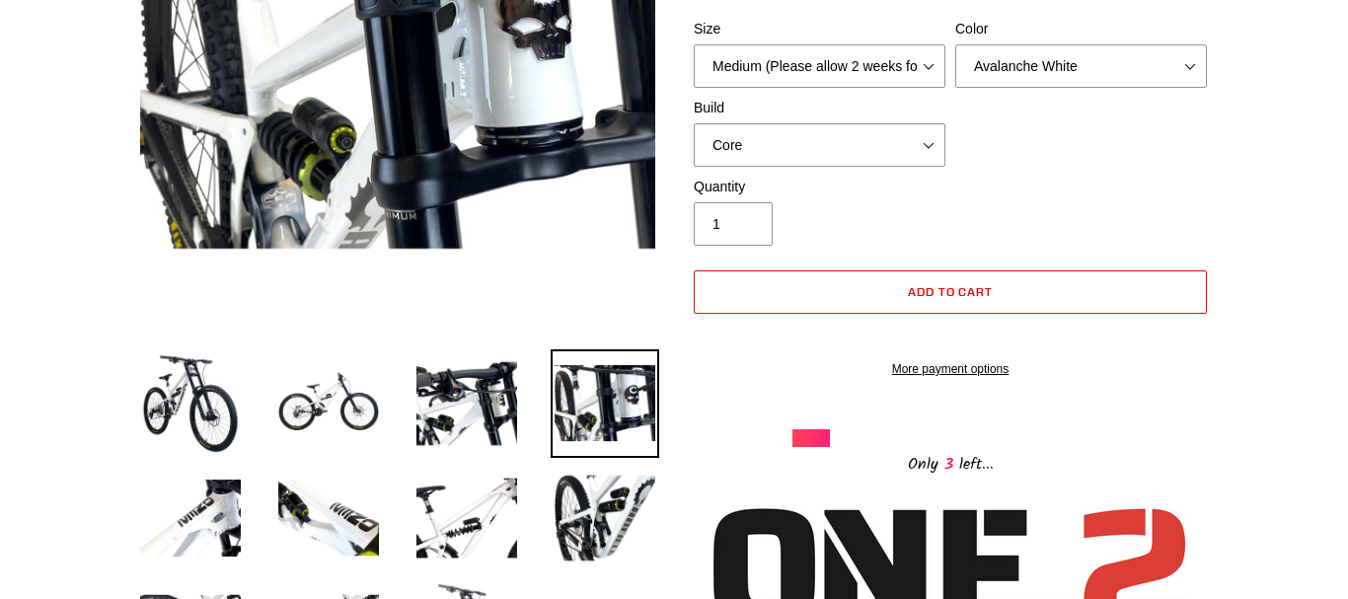
scroll to position [503, 0]
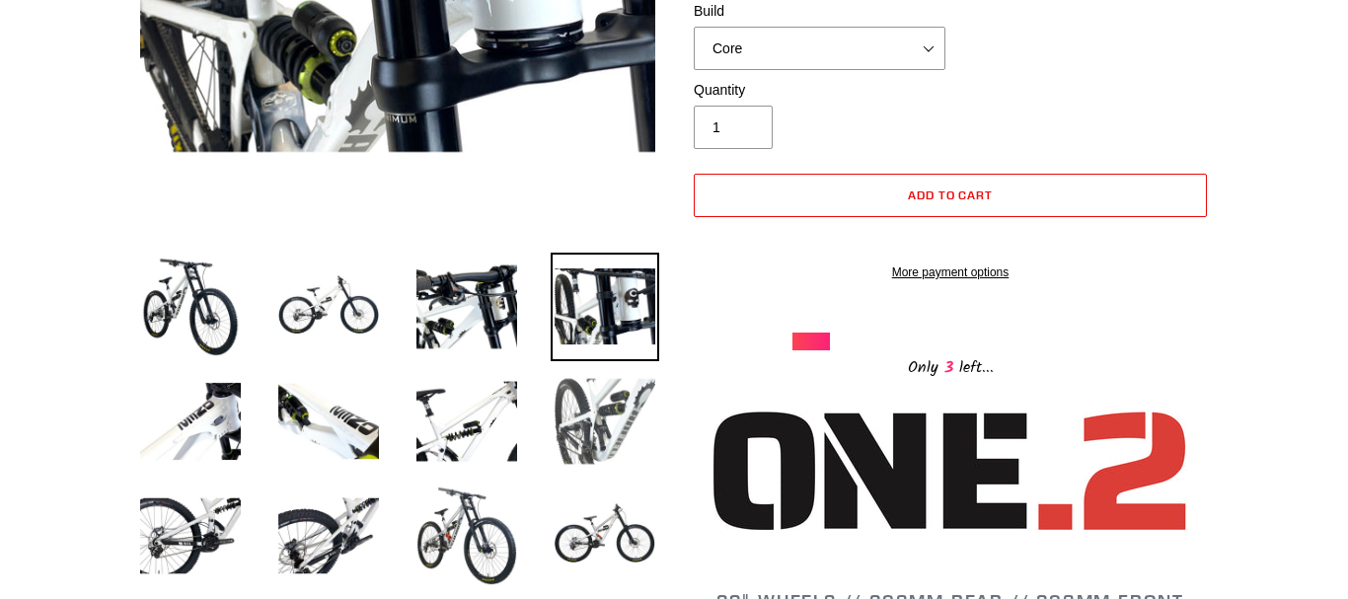
click at [574, 444] on img at bounding box center [605, 421] width 109 height 109
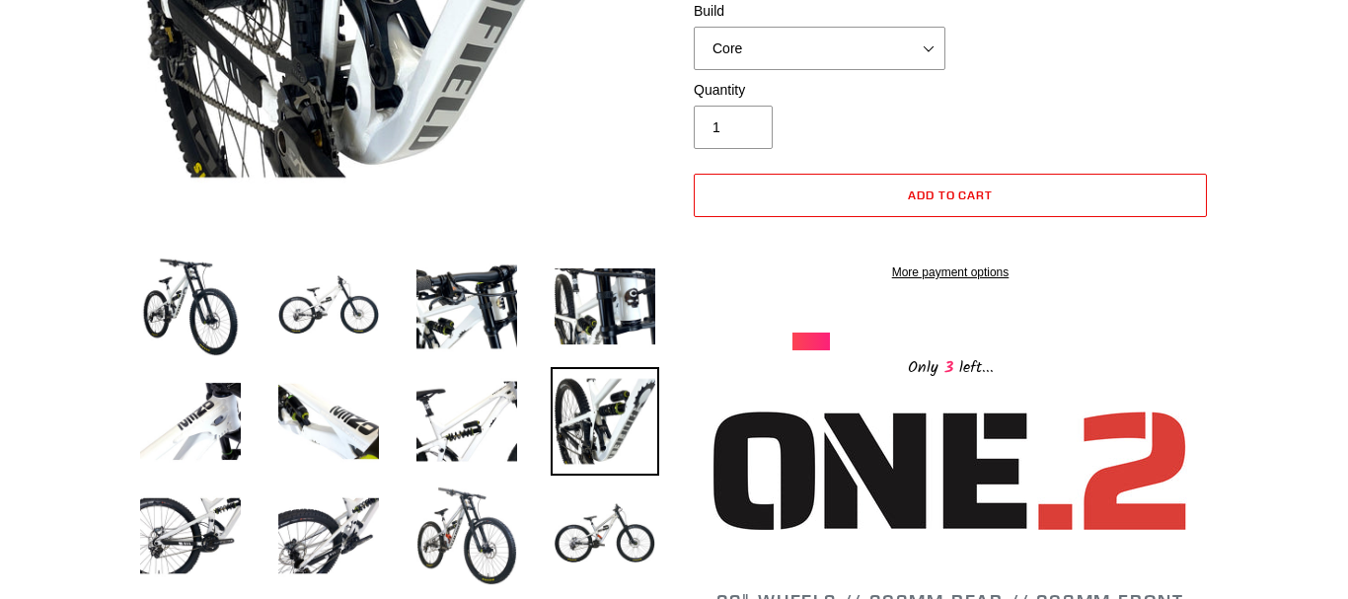
click at [531, 441] on li at bounding box center [590, 426] width 138 height 115
click at [202, 333] on img at bounding box center [190, 307] width 109 height 109
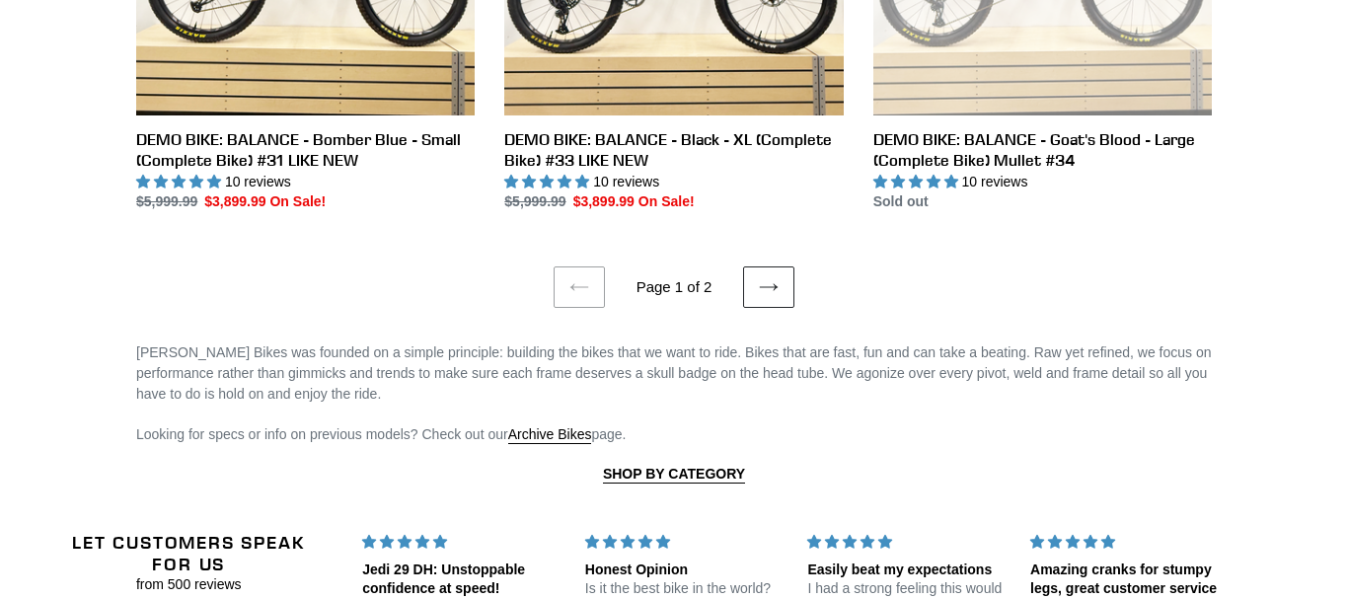
scroll to position [4235, 0]
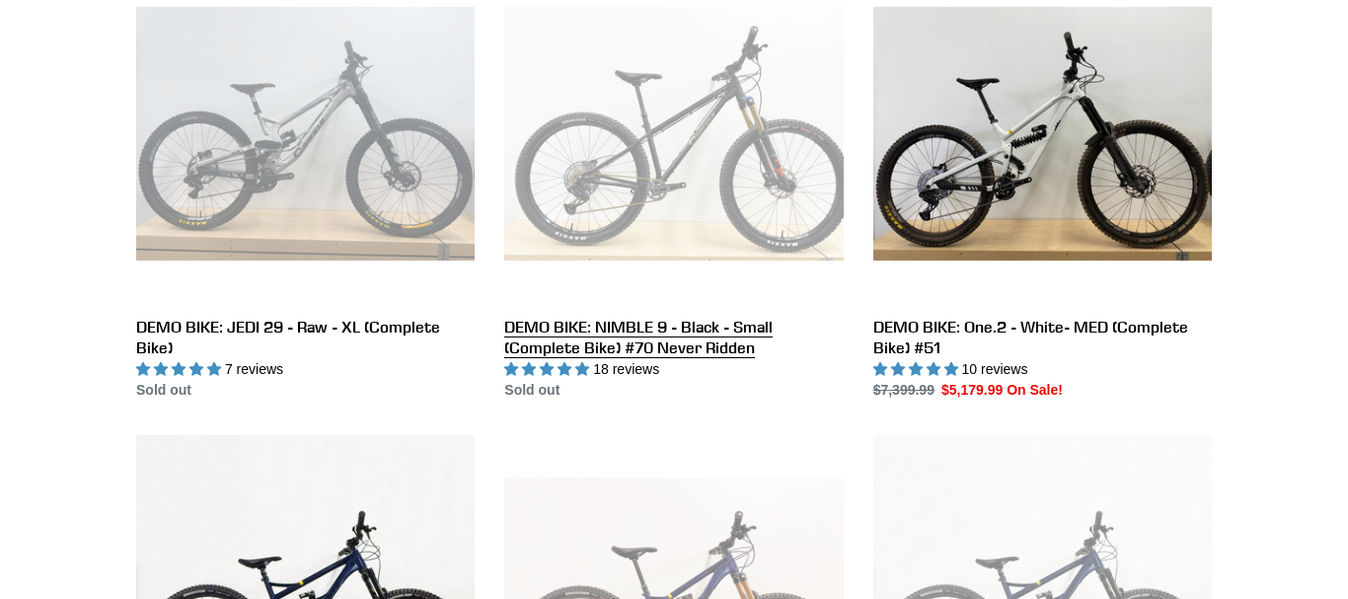
scroll to position [503, 0]
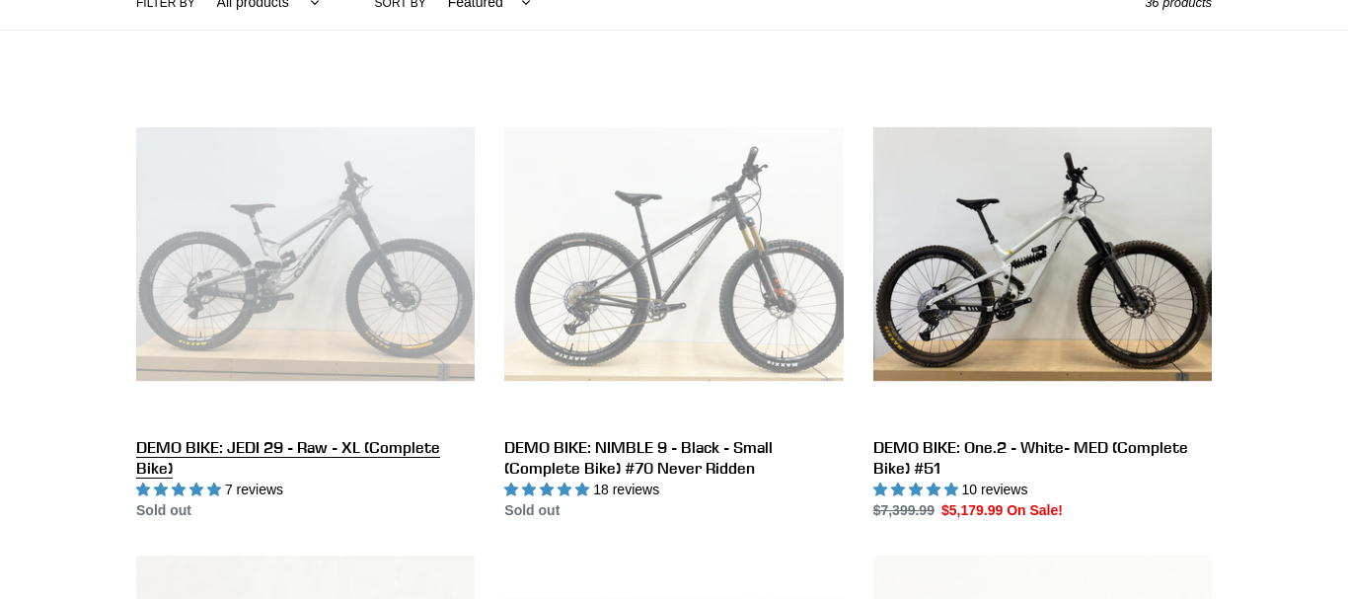
click at [379, 285] on link "DEMO BIKE: JEDI 29 - Raw - XL (Complete Bike)" at bounding box center [305, 303] width 339 height 436
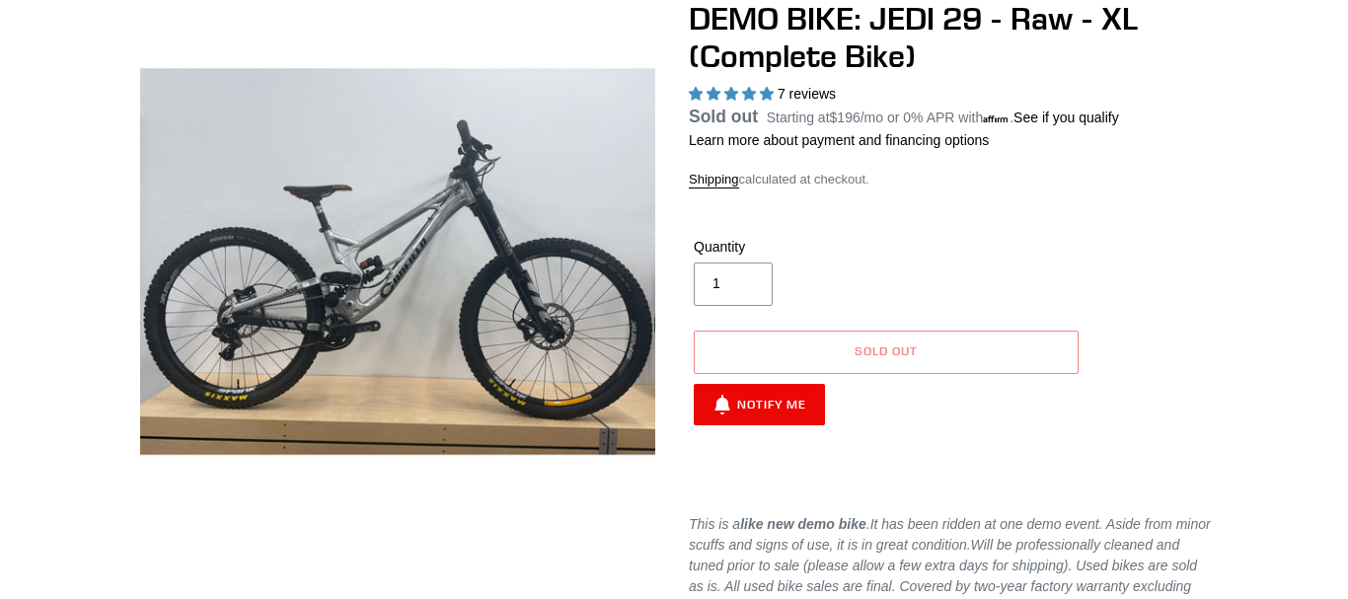
select select "highest-rating"
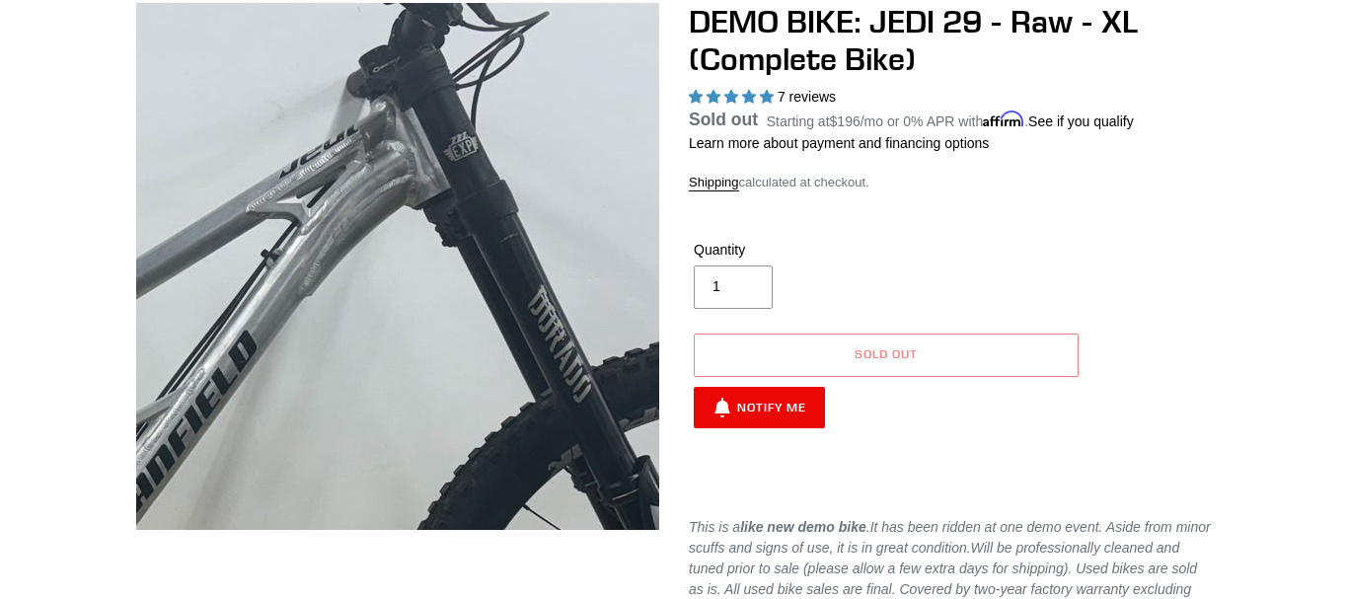
scroll to position [201, 0]
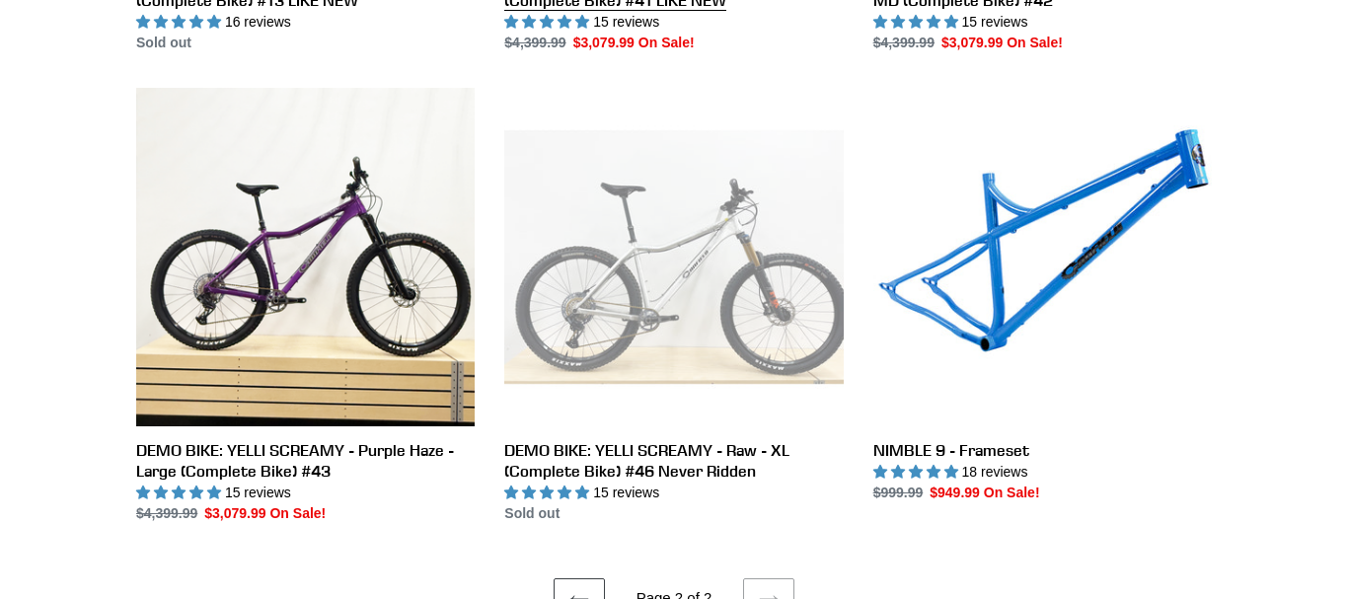
scroll to position [2417, 0]
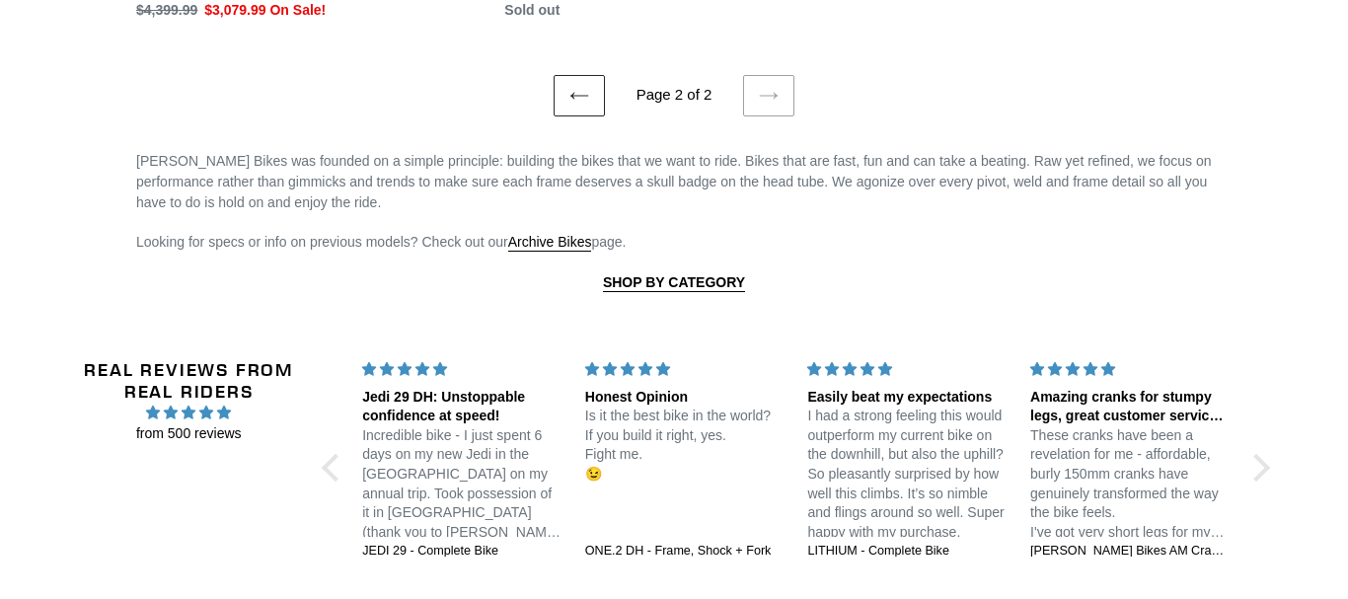
click at [588, 104] on link "Previous page" at bounding box center [579, 95] width 51 height 41
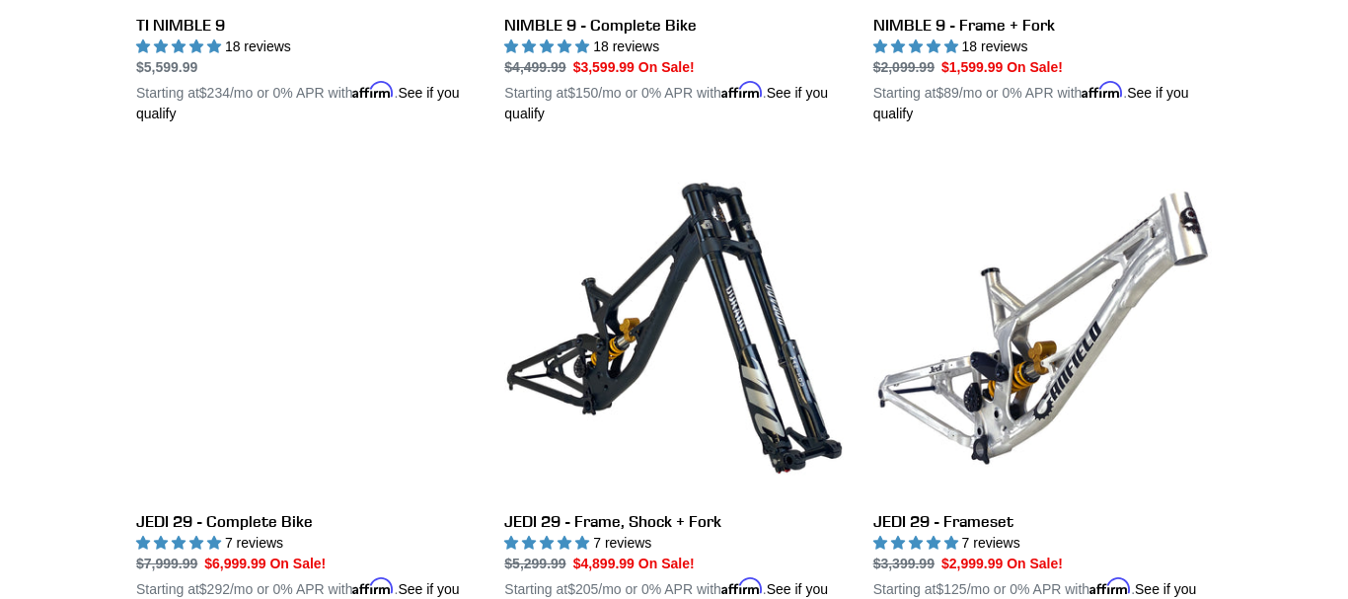
scroll to position [2417, 0]
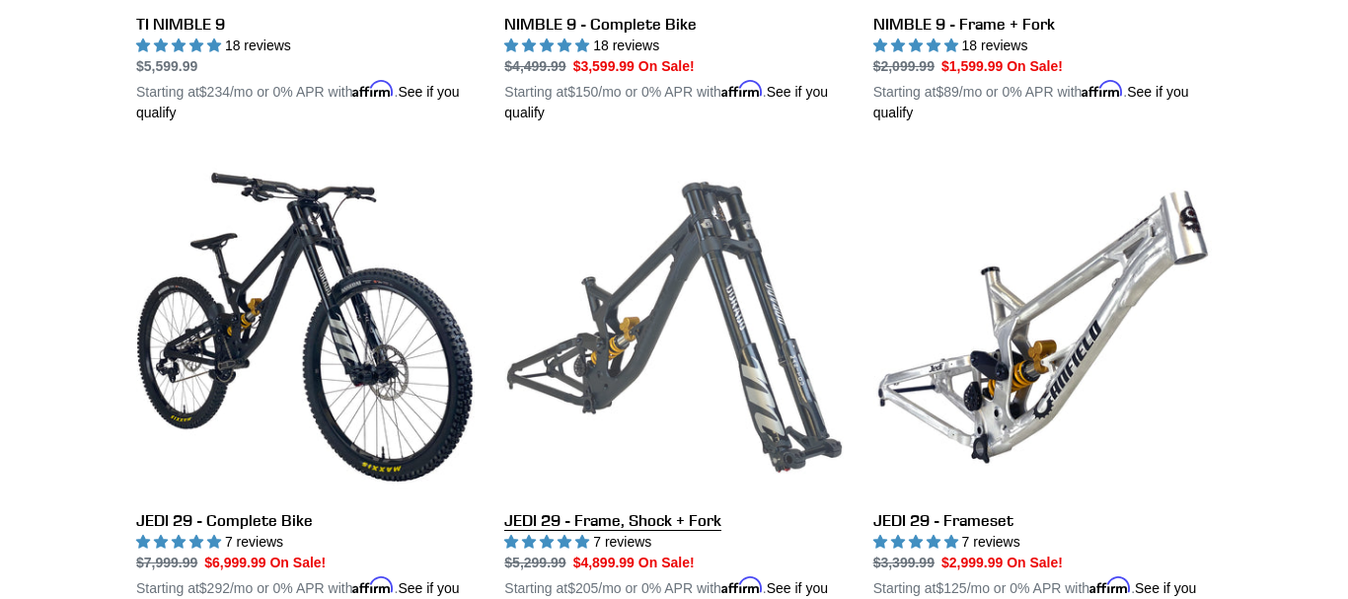
click at [751, 308] on link "JEDI 29 - Frame, Shock + Fork" at bounding box center [673, 389] width 339 height 462
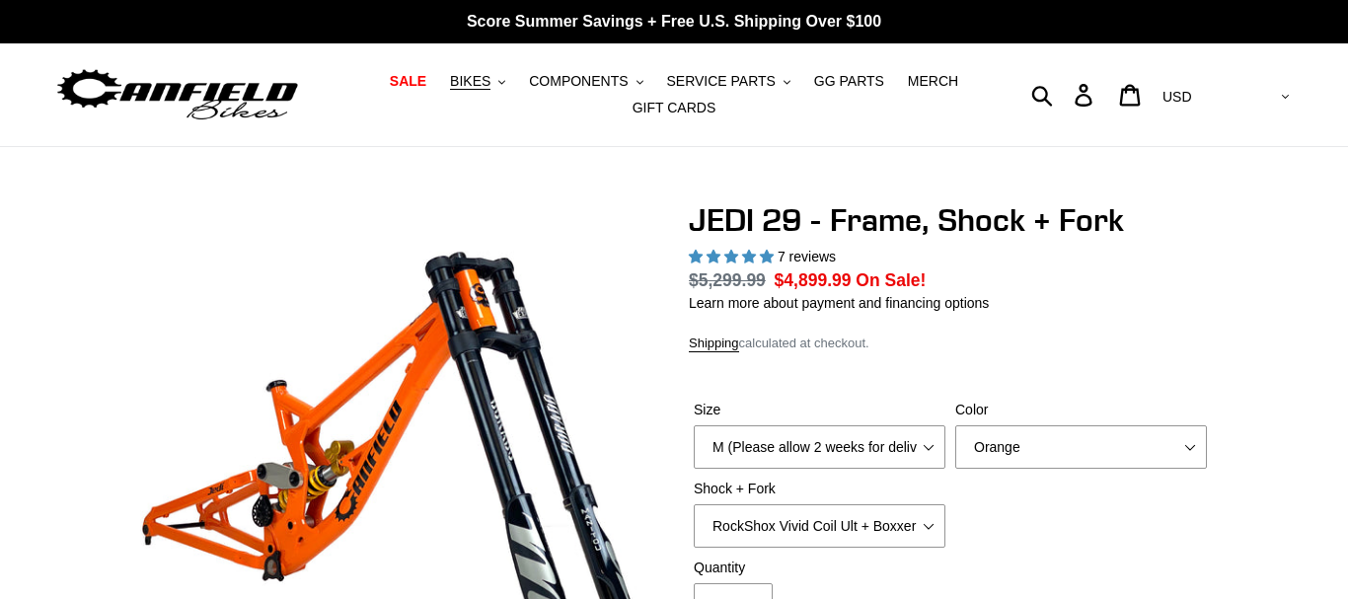
select select "highest-rating"
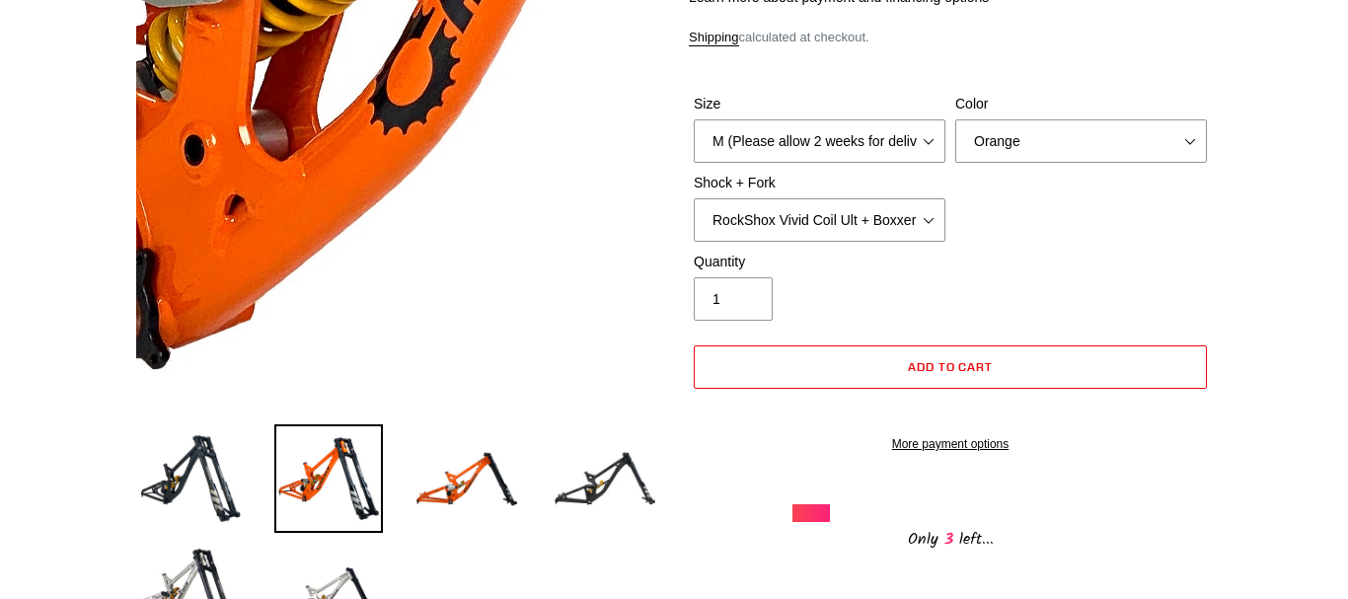
scroll to position [604, 0]
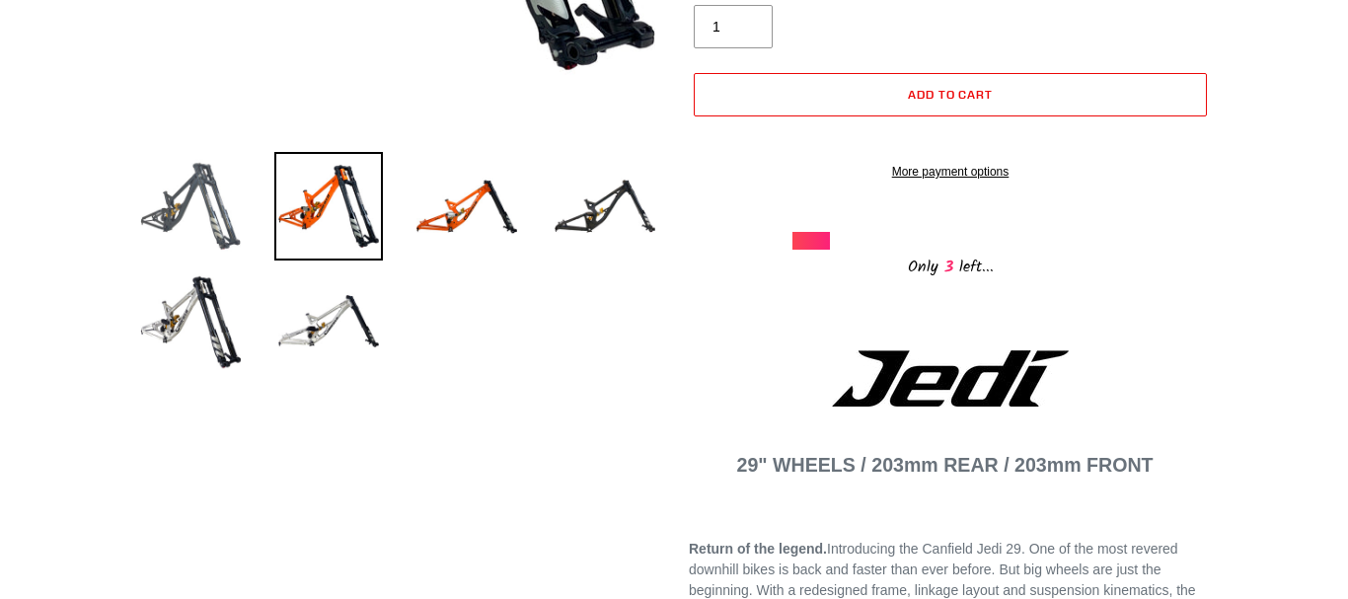
click at [192, 211] on img at bounding box center [190, 206] width 109 height 109
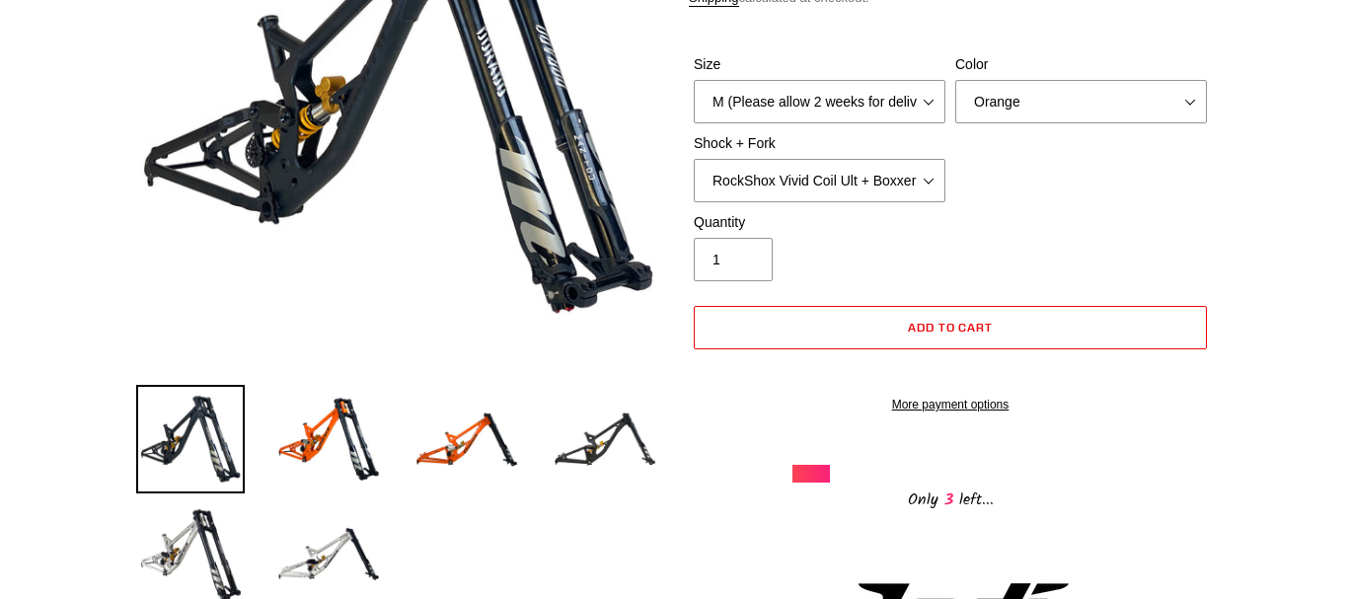
scroll to position [403, 0]
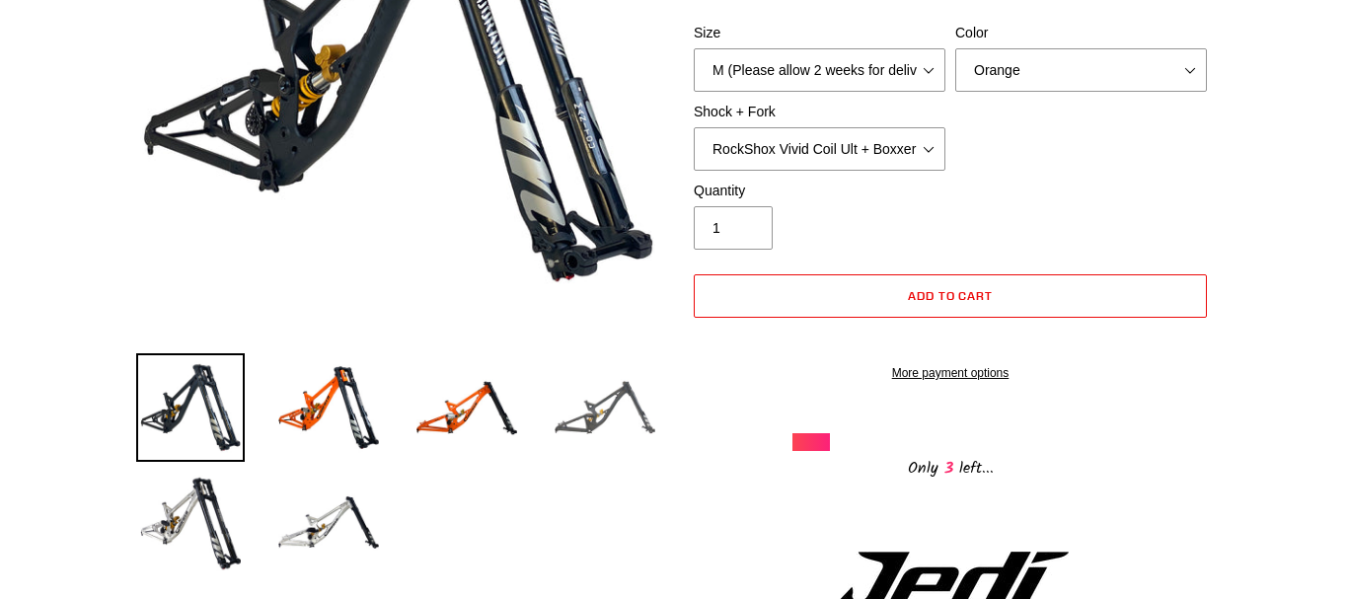
click at [614, 449] on img at bounding box center [605, 407] width 109 height 109
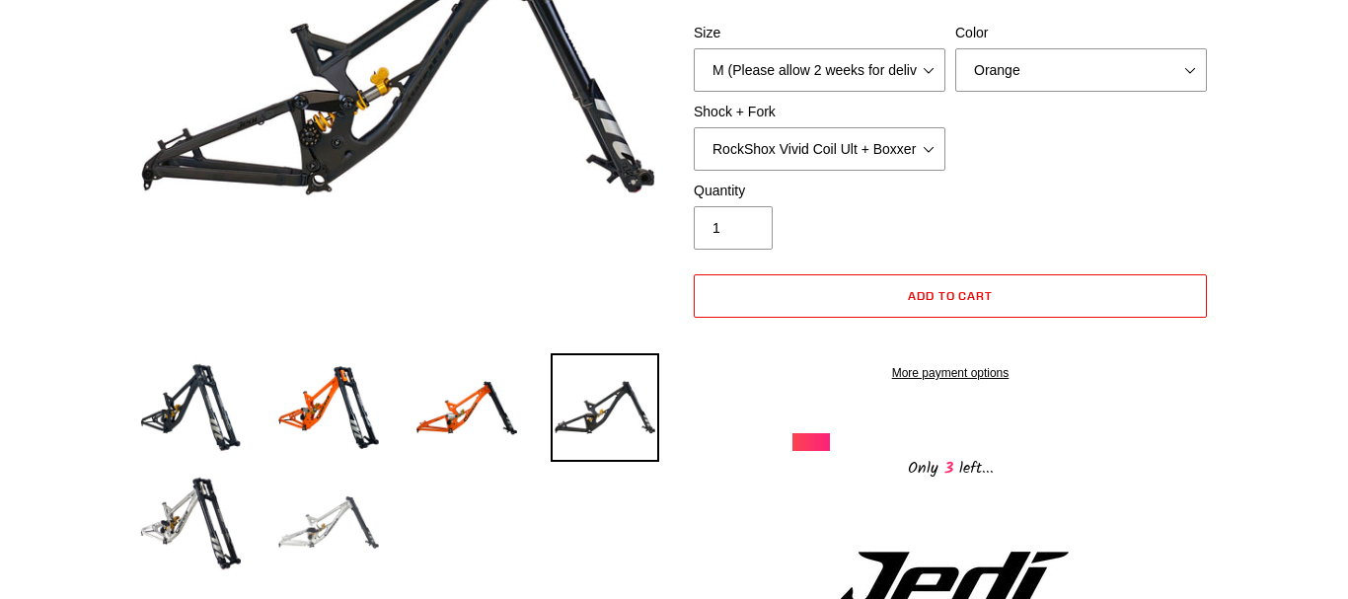
click at [309, 523] on img at bounding box center [328, 522] width 109 height 109
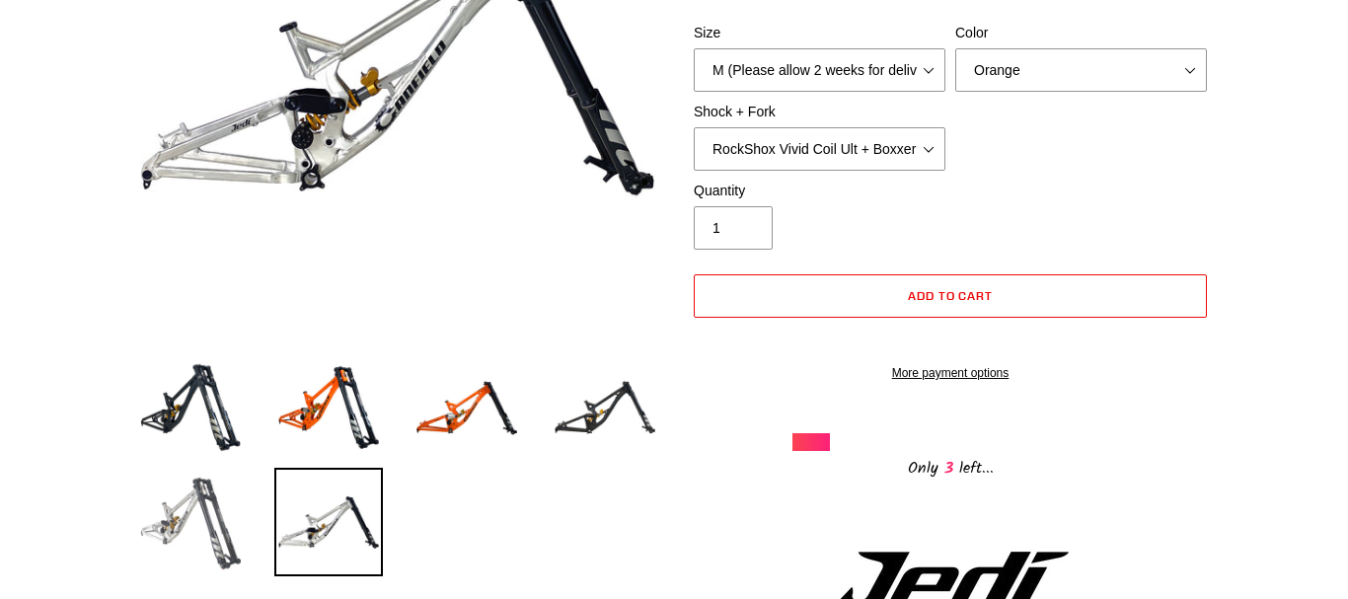
click at [168, 508] on img at bounding box center [190, 522] width 109 height 109
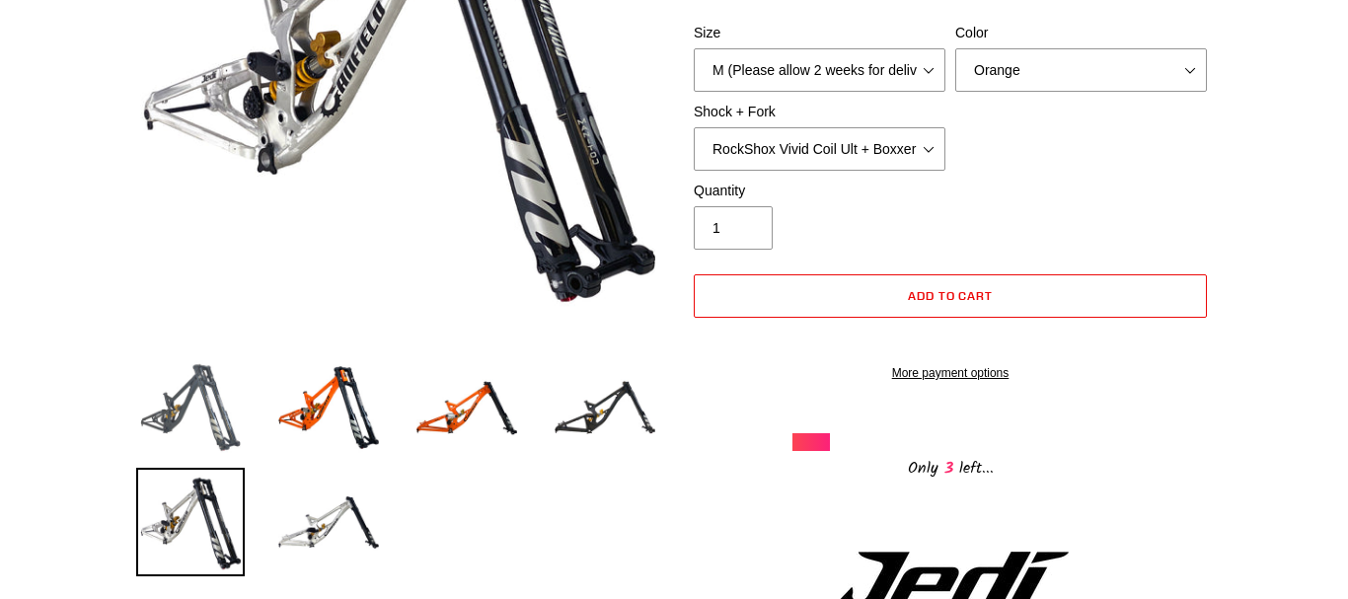
click at [163, 418] on img at bounding box center [190, 407] width 109 height 109
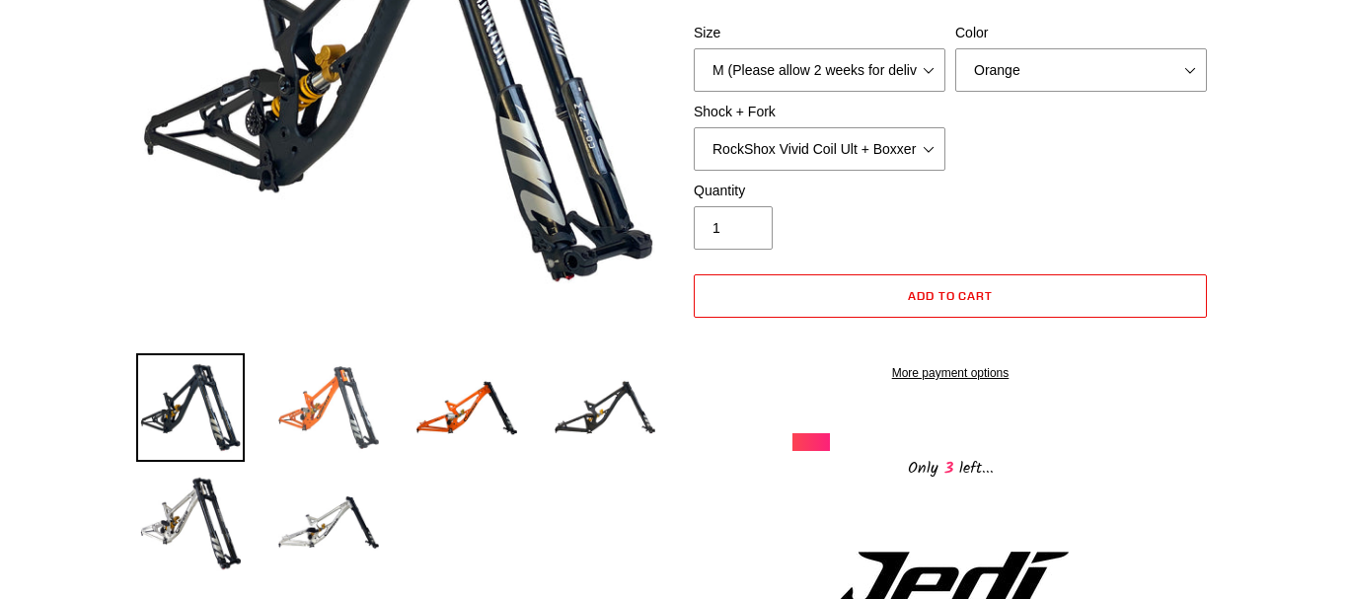
click at [353, 397] on img at bounding box center [328, 407] width 109 height 109
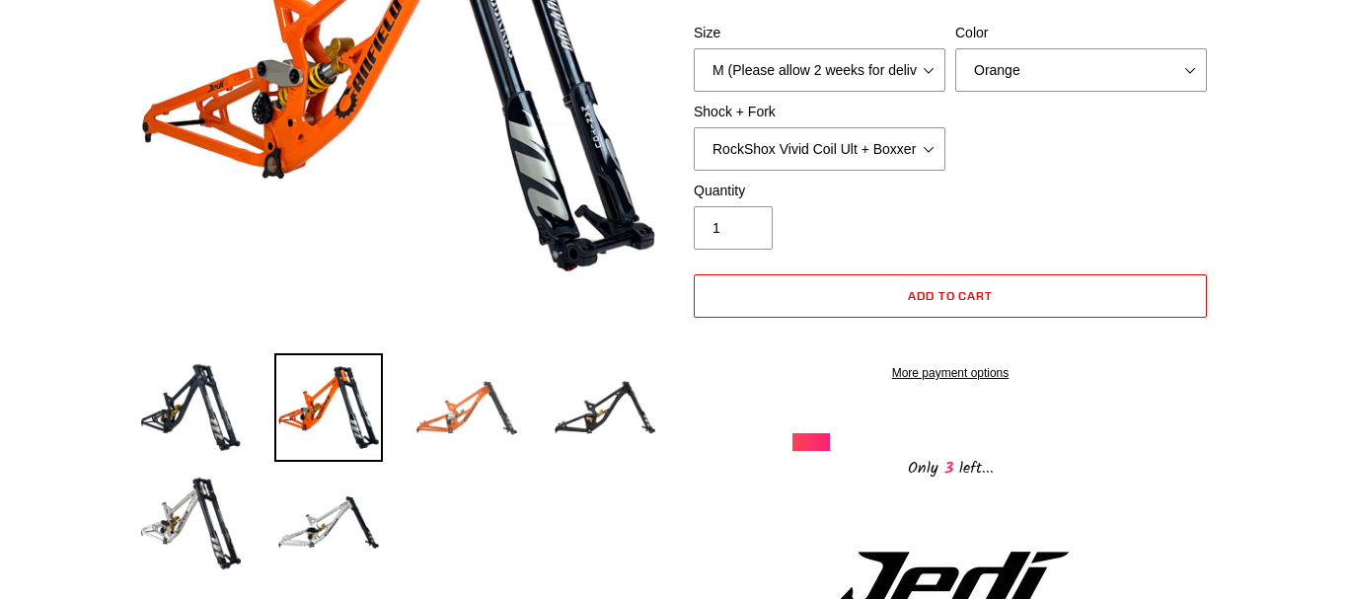
click at [462, 409] on img at bounding box center [467, 407] width 109 height 109
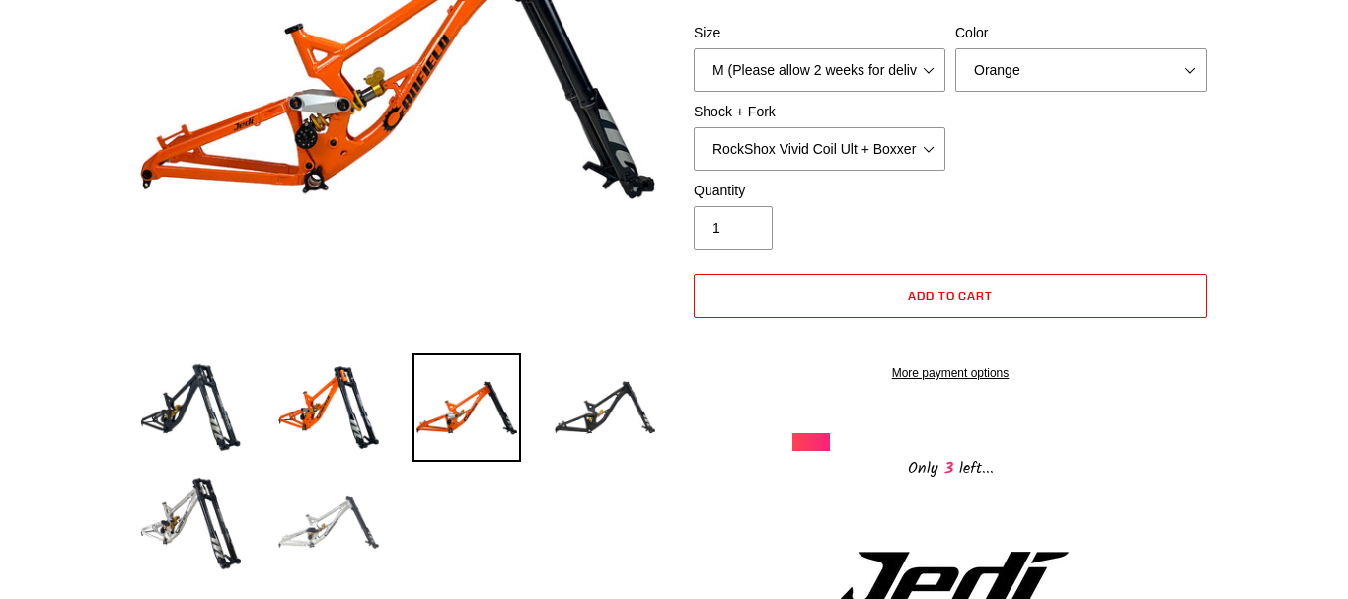
click at [299, 509] on img at bounding box center [328, 522] width 109 height 109
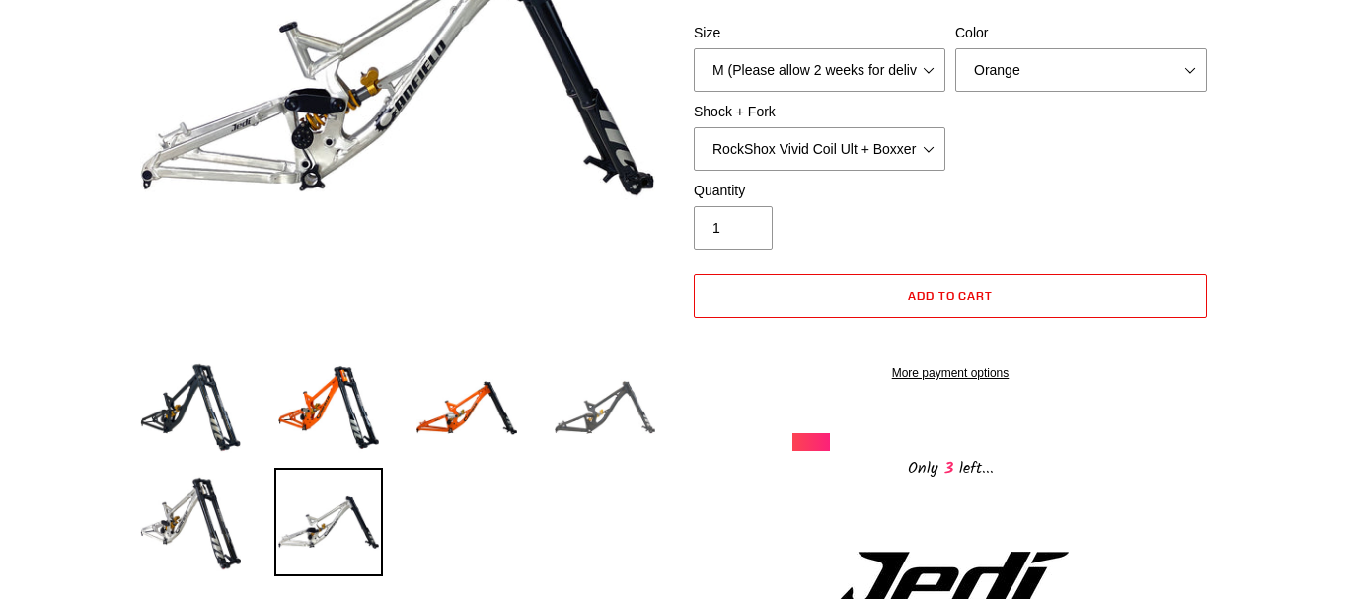
click at [606, 393] on img at bounding box center [605, 407] width 109 height 109
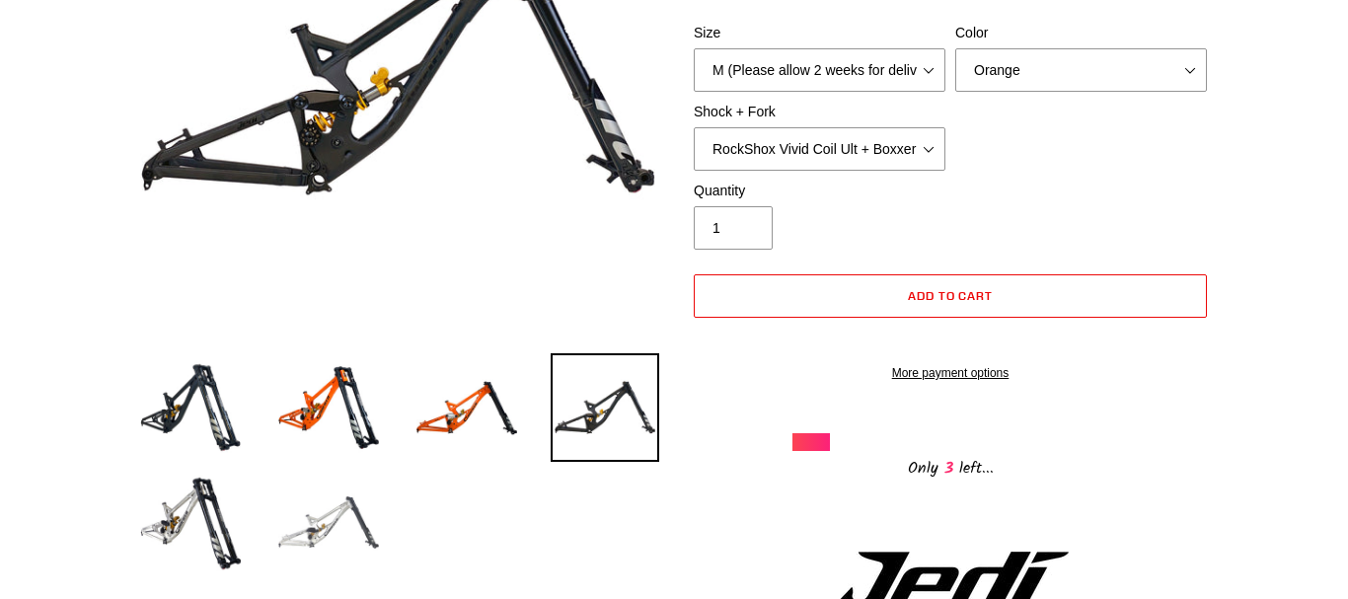
drag, startPoint x: 269, startPoint y: 536, endPoint x: 282, endPoint y: 528, distance: 15.1
click at [275, 533] on li at bounding box center [314, 527] width 138 height 115
click at [321, 519] on img at bounding box center [328, 522] width 109 height 109
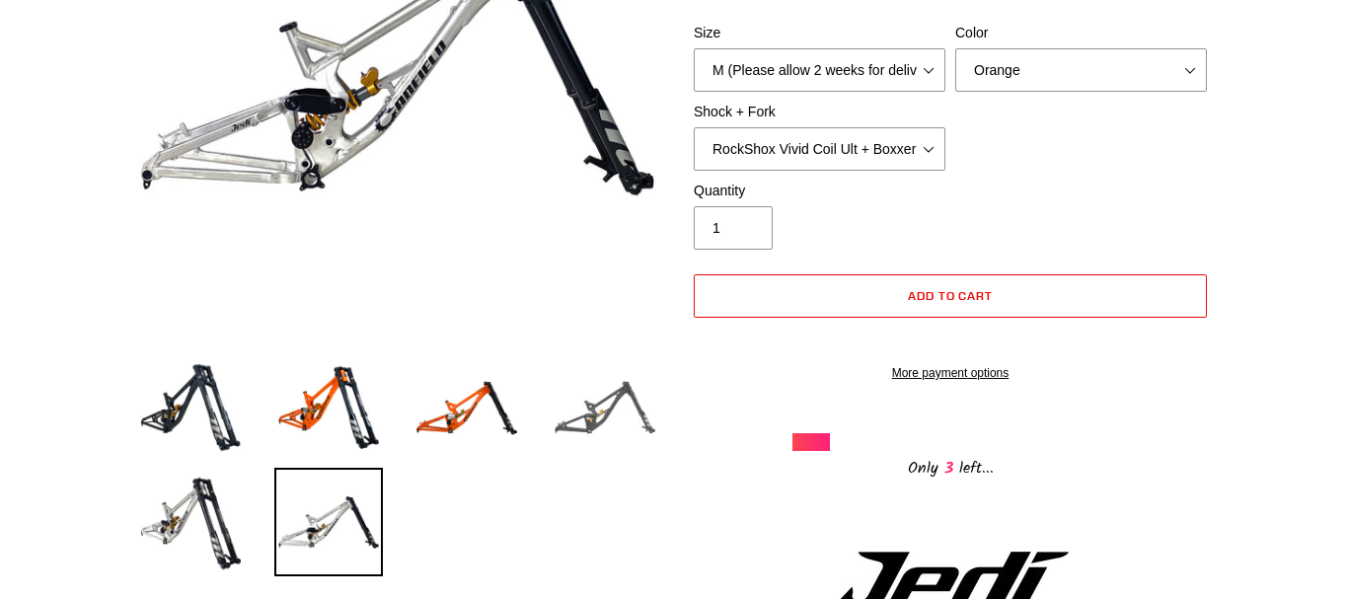
click at [590, 393] on img at bounding box center [605, 407] width 109 height 109
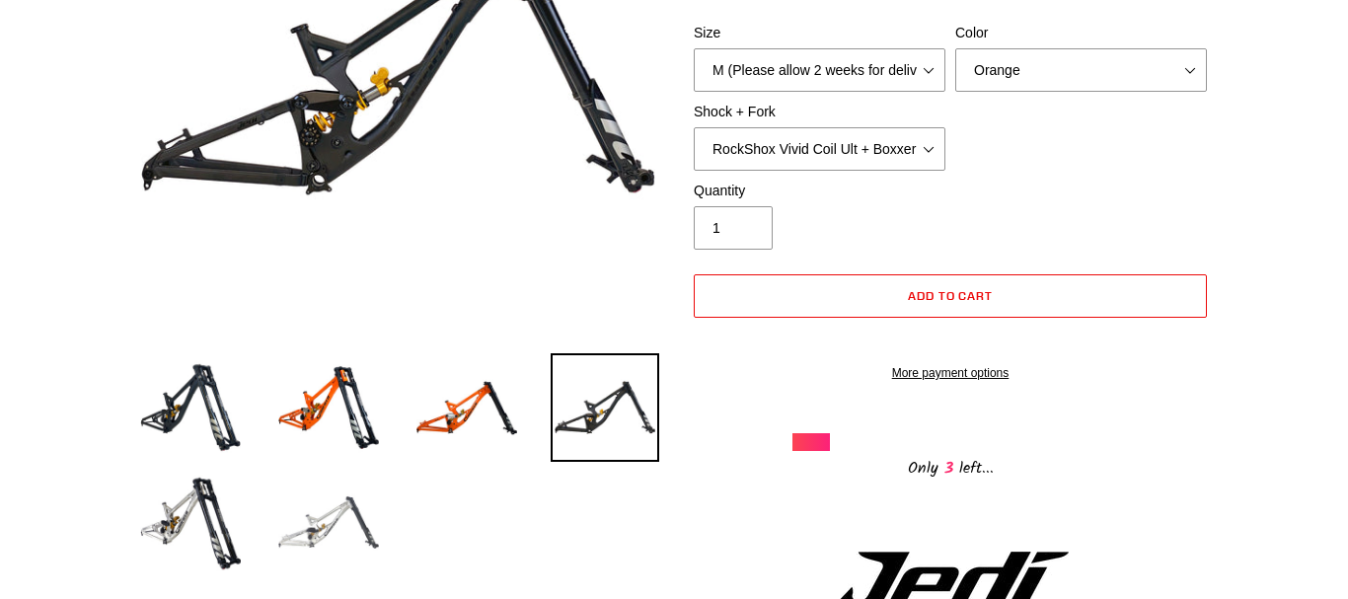
click at [346, 506] on img at bounding box center [328, 522] width 109 height 109
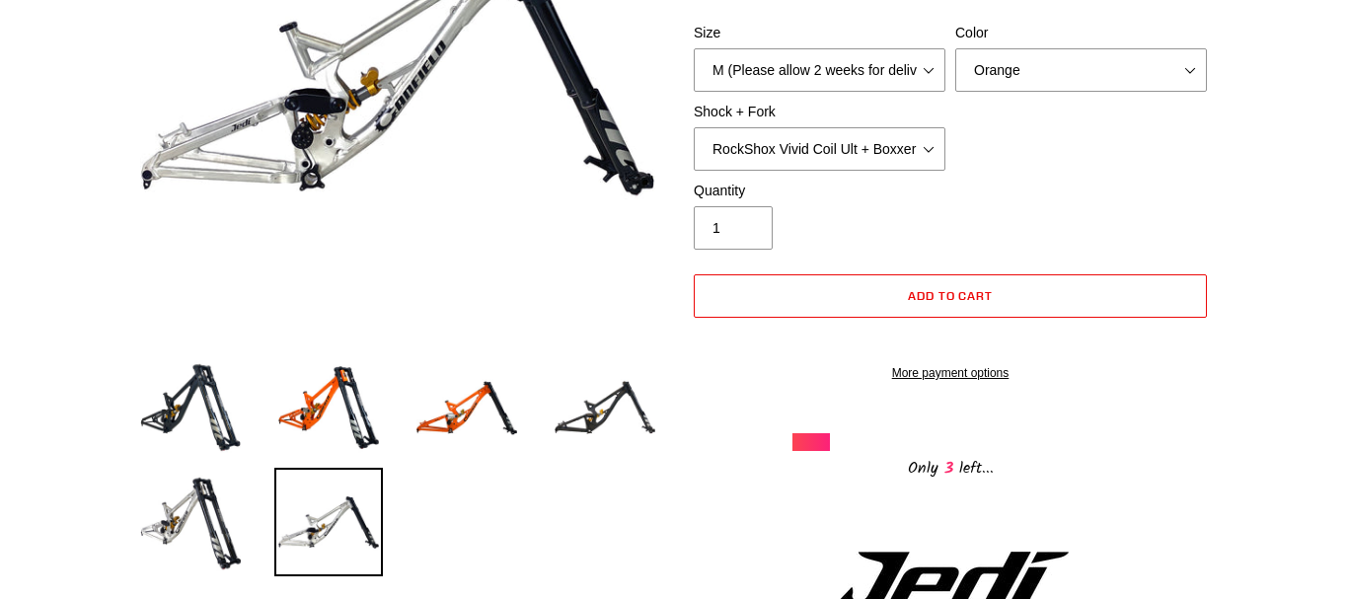
drag, startPoint x: 600, startPoint y: 384, endPoint x: 548, endPoint y: 427, distance: 68.0
click at [599, 385] on img at bounding box center [605, 407] width 109 height 109
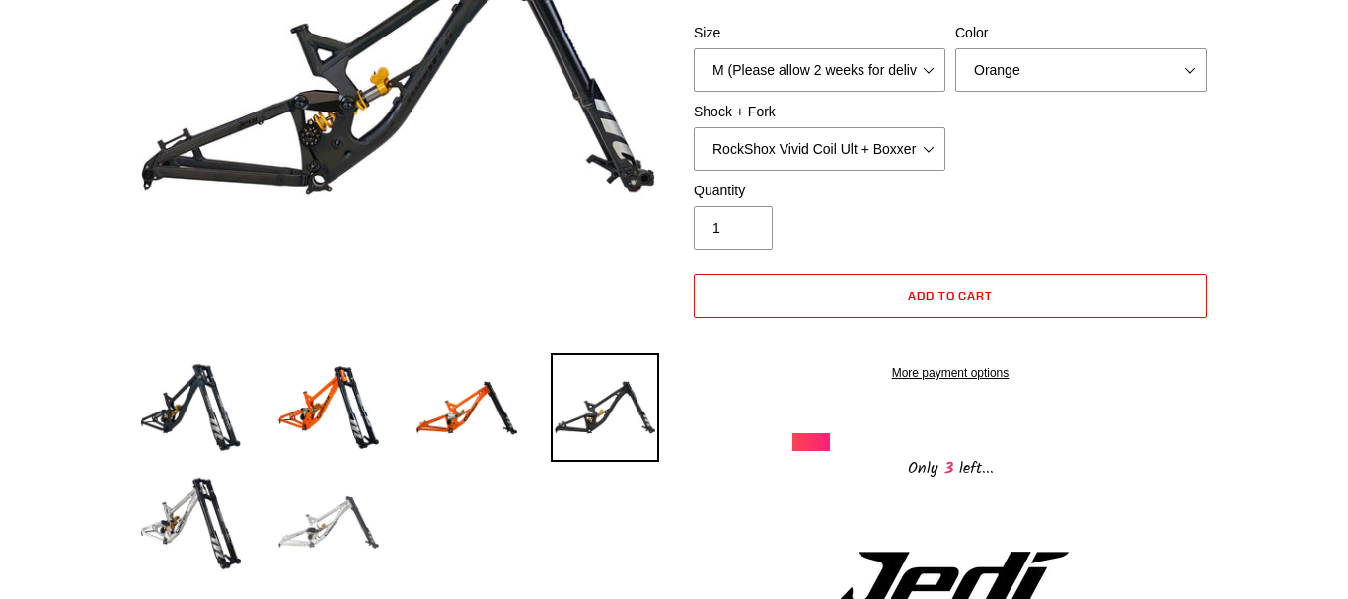
click at [323, 528] on img at bounding box center [328, 522] width 109 height 109
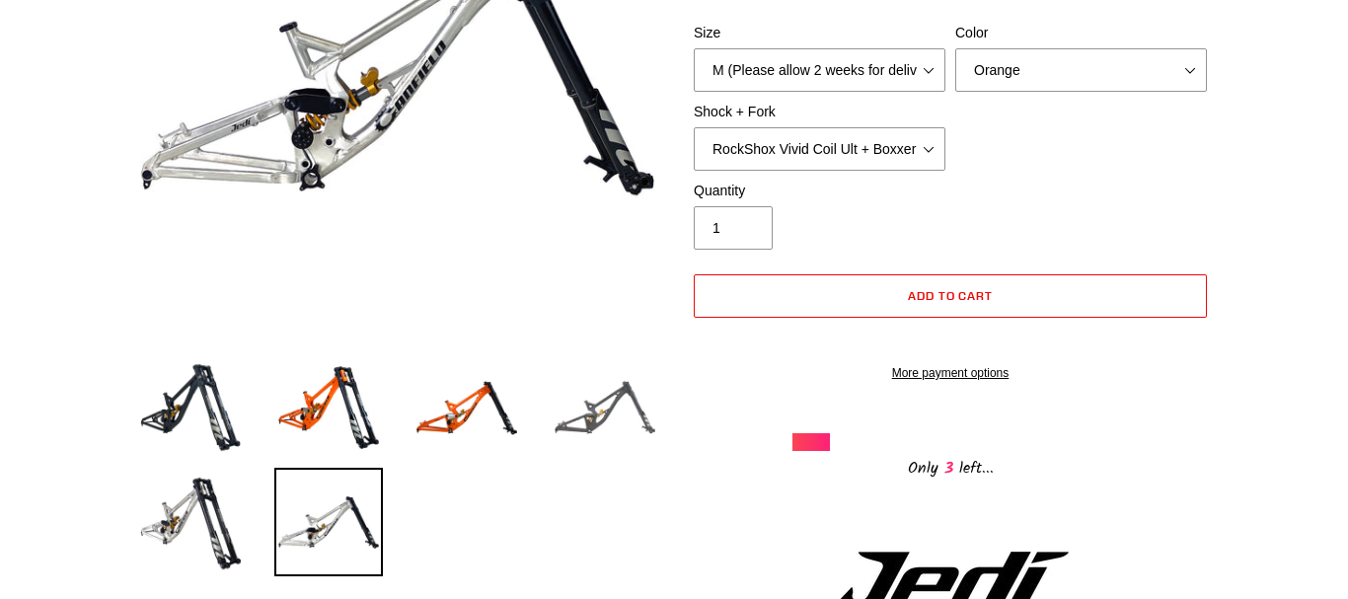
click at [589, 406] on img at bounding box center [605, 407] width 109 height 109
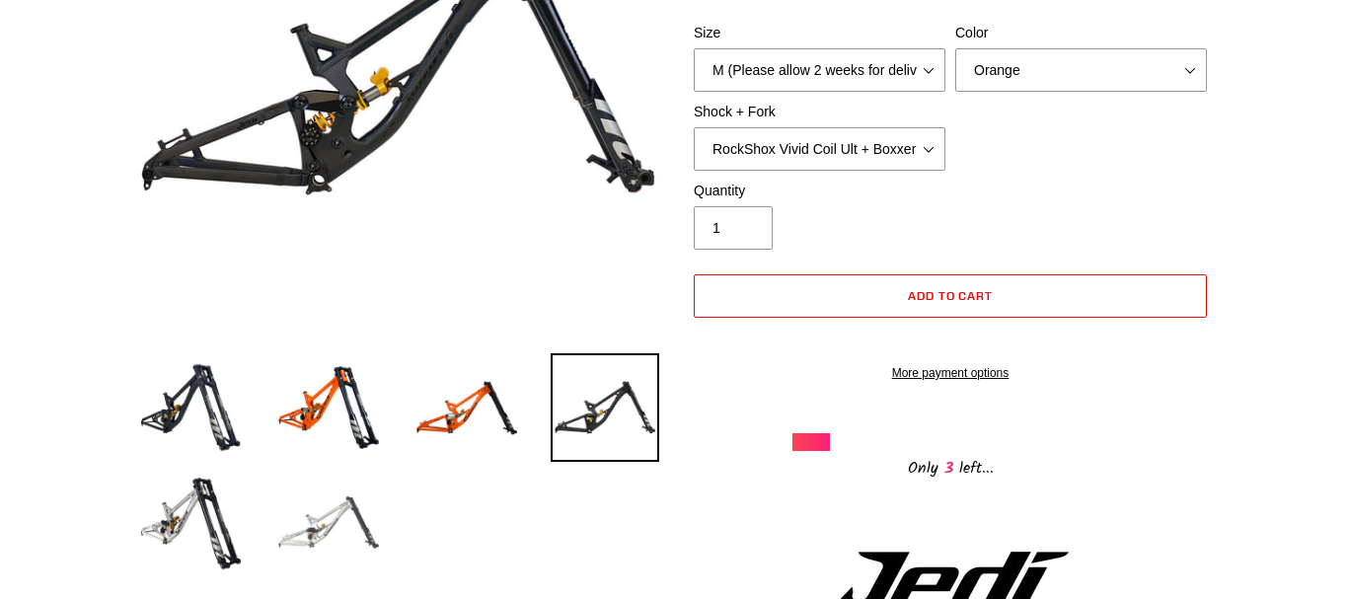
click at [334, 534] on img at bounding box center [328, 522] width 109 height 109
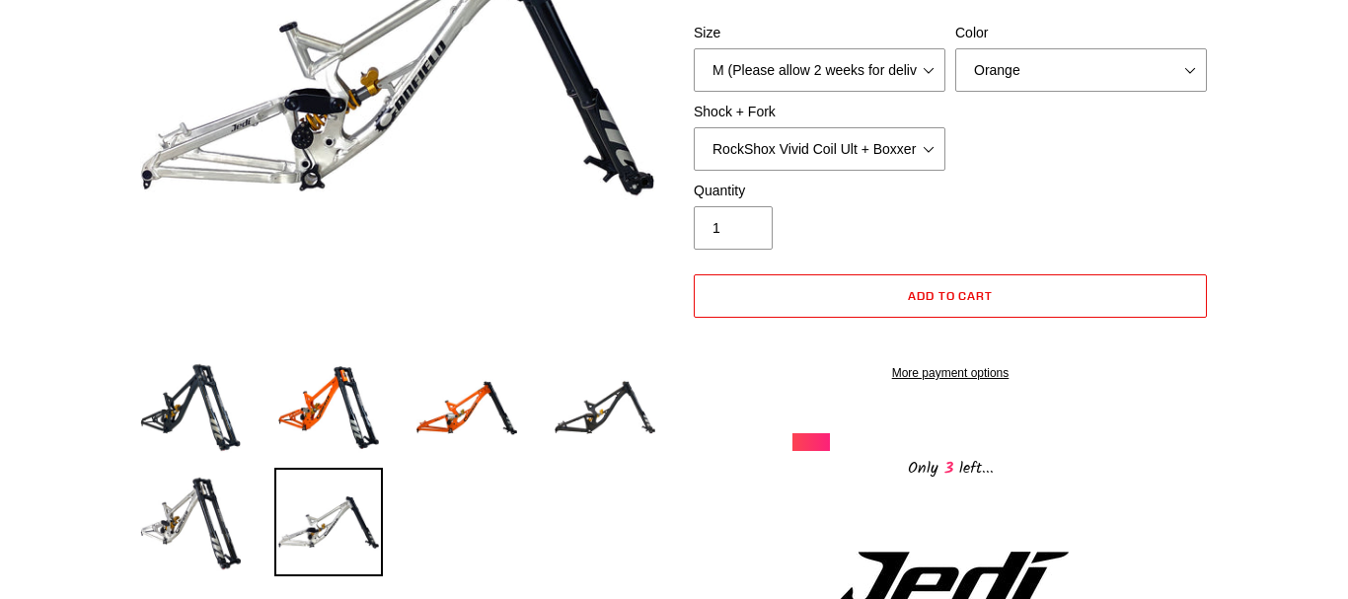
click at [547, 395] on li at bounding box center [590, 412] width 138 height 115
drag, startPoint x: 597, startPoint y: 406, endPoint x: 586, endPoint y: 411, distance: 11.9
click at [595, 406] on img at bounding box center [605, 407] width 109 height 109
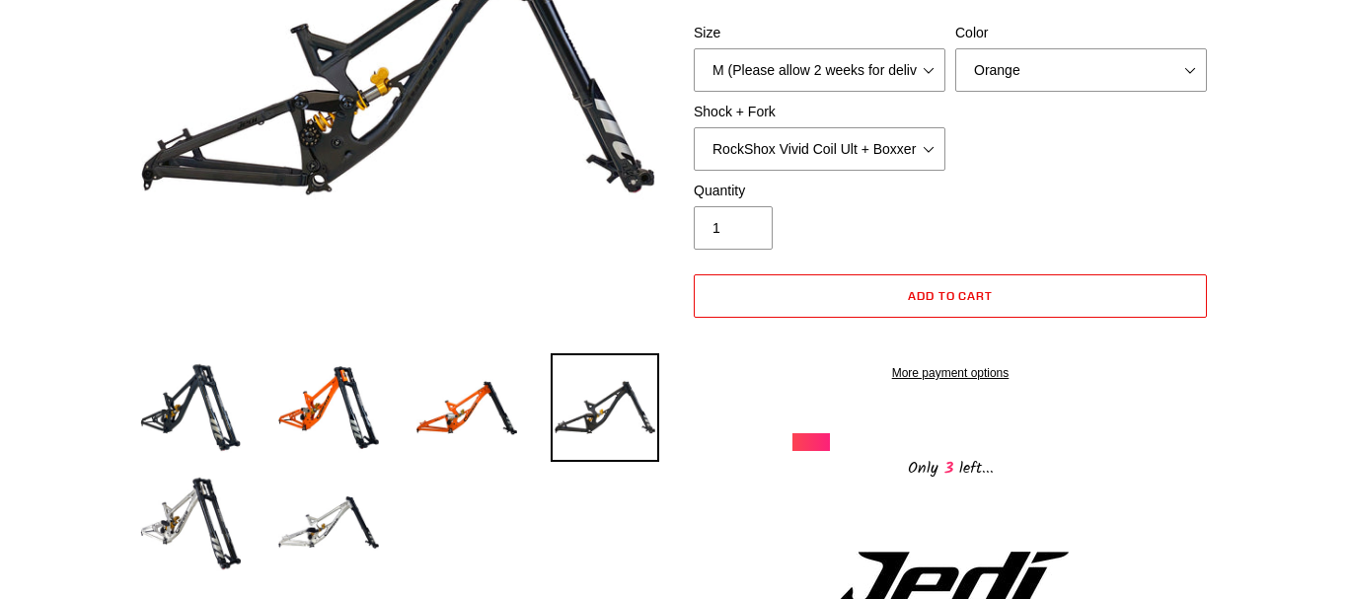
click at [386, 526] on ul at bounding box center [383, 469] width 553 height 229
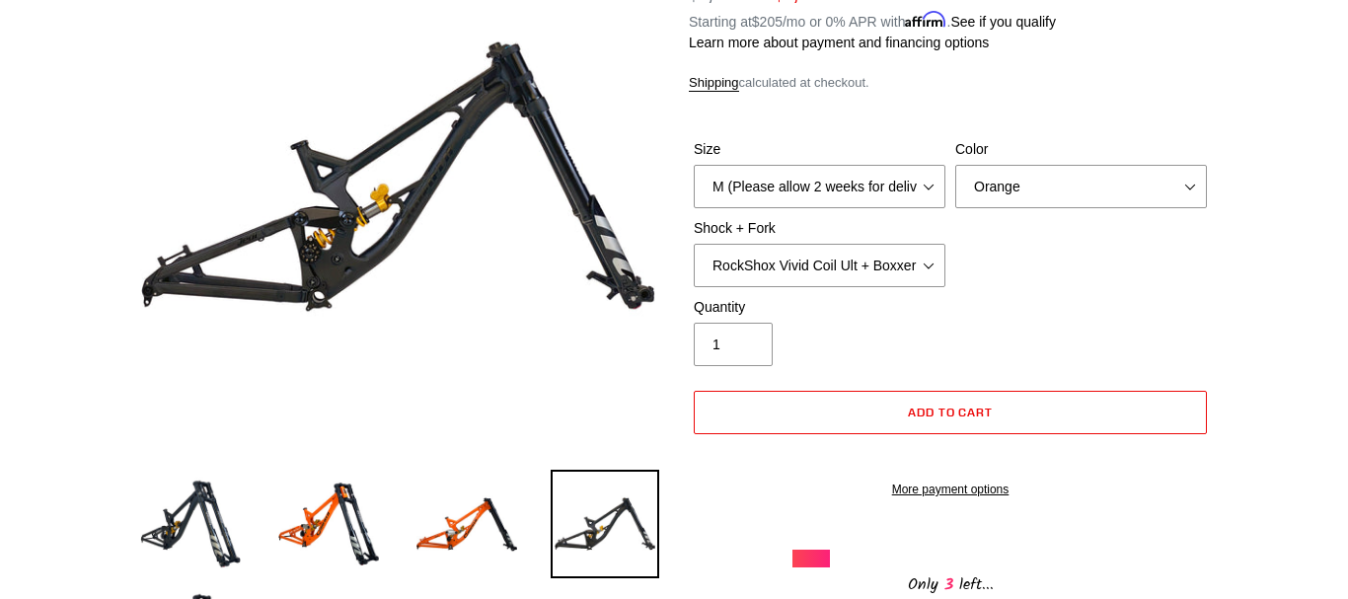
scroll to position [101, 0]
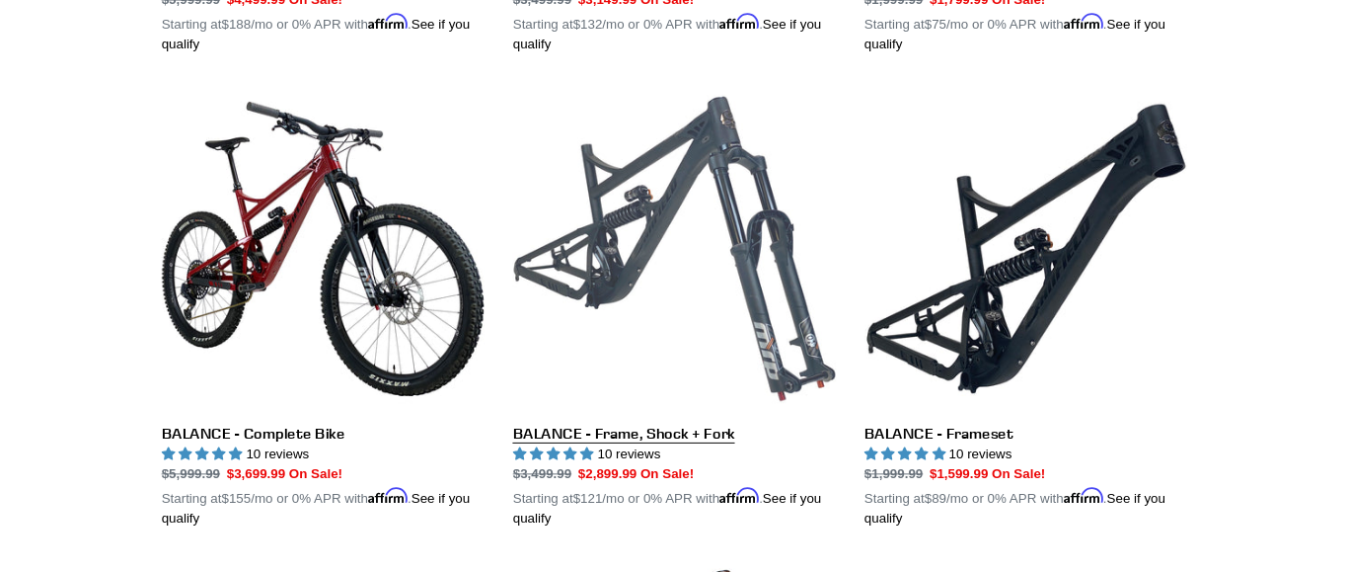
scroll to position [831, 0]
